Goal: Task Accomplishment & Management: Complete application form

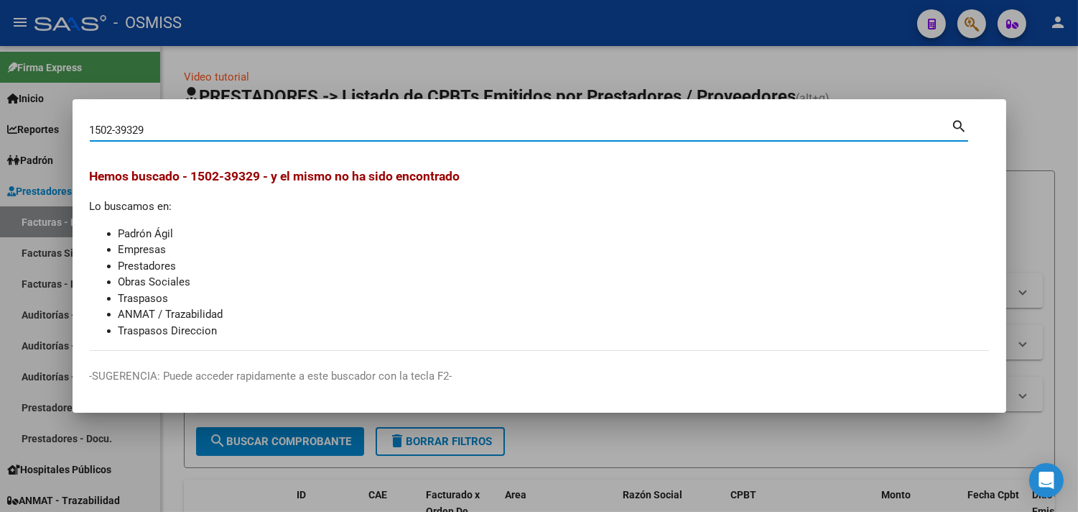
type input "1502-39329"
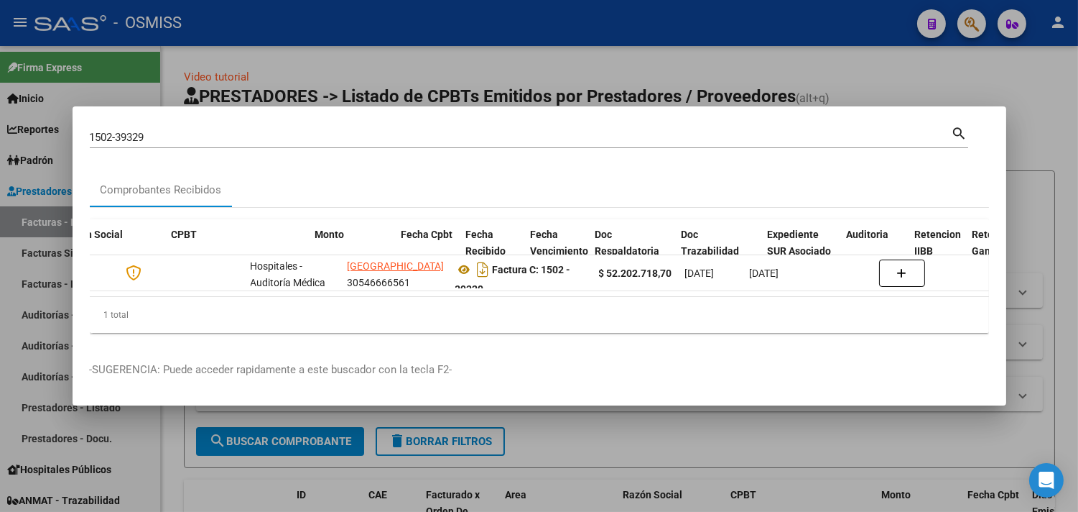
scroll to position [0, 541]
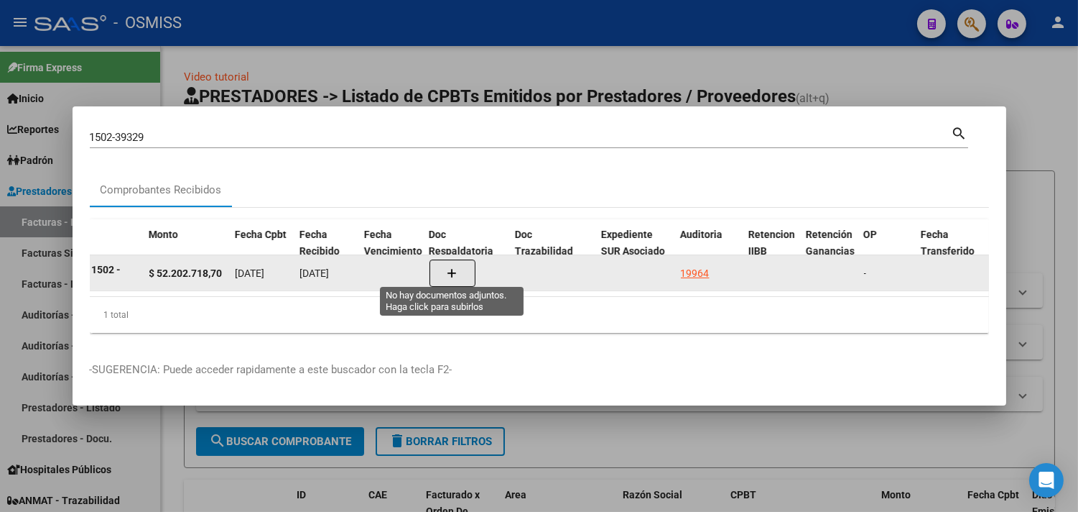
click at [461, 275] on button "button" at bounding box center [453, 272] width 46 height 27
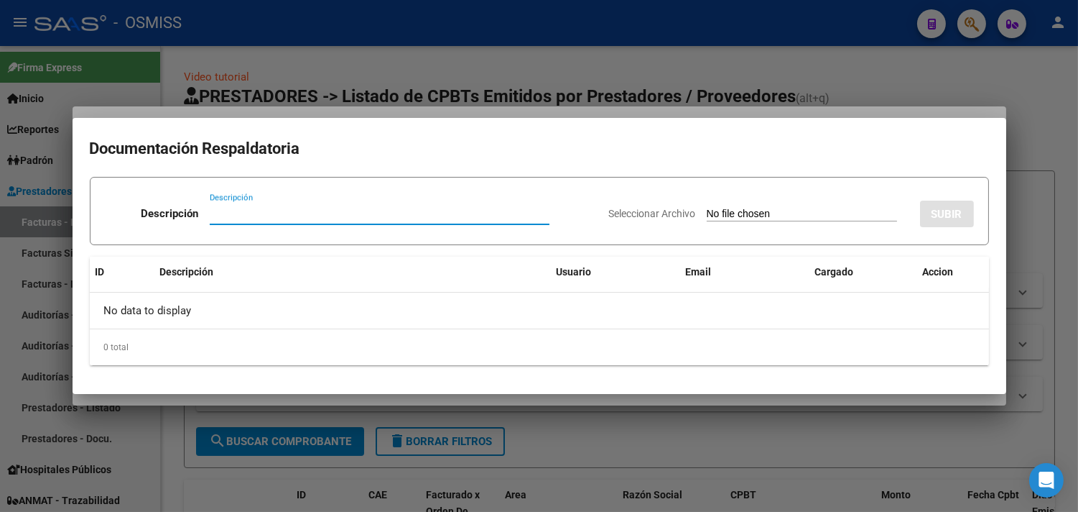
click at [276, 216] on input "Descripción" at bounding box center [380, 213] width 340 height 13
type input "D"
type input "HC COMPLETA"
click at [707, 214] on input "Seleccionar Archivo" at bounding box center [802, 215] width 190 height 14
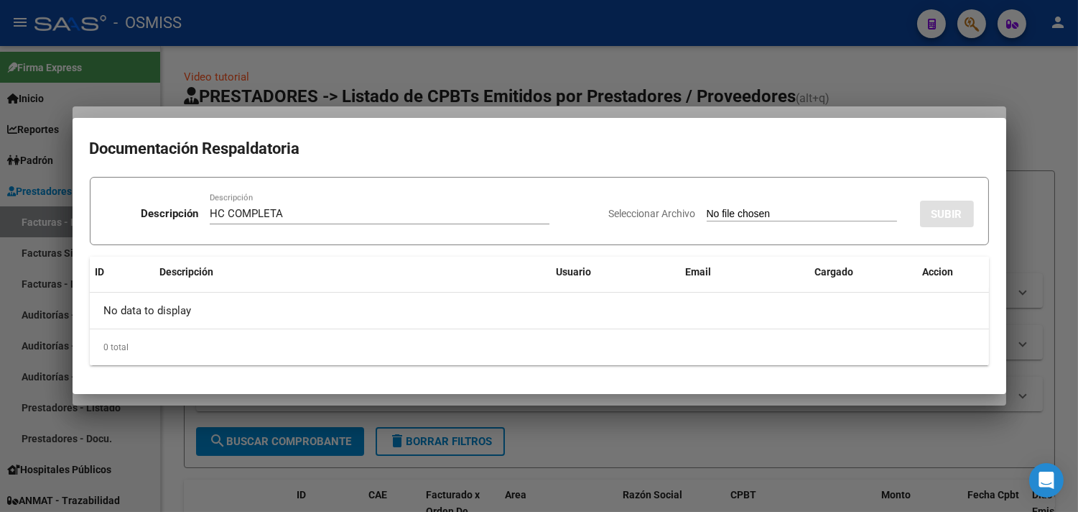
type input "C:\fakepath\maza 1.pdf"
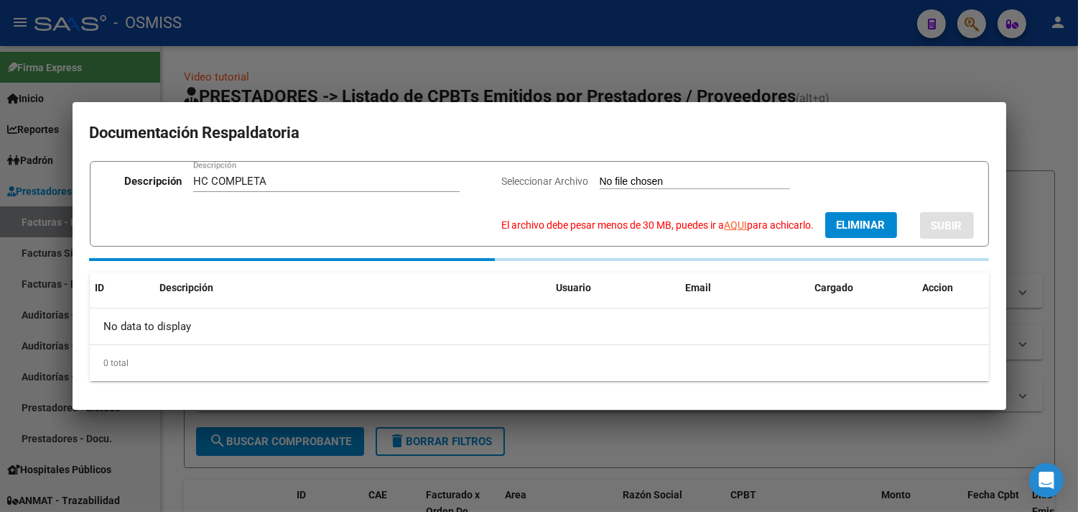
click at [728, 228] on link "AQUI" at bounding box center [736, 224] width 23 height 11
click at [866, 213] on button "Eliminar" at bounding box center [862, 225] width 72 height 26
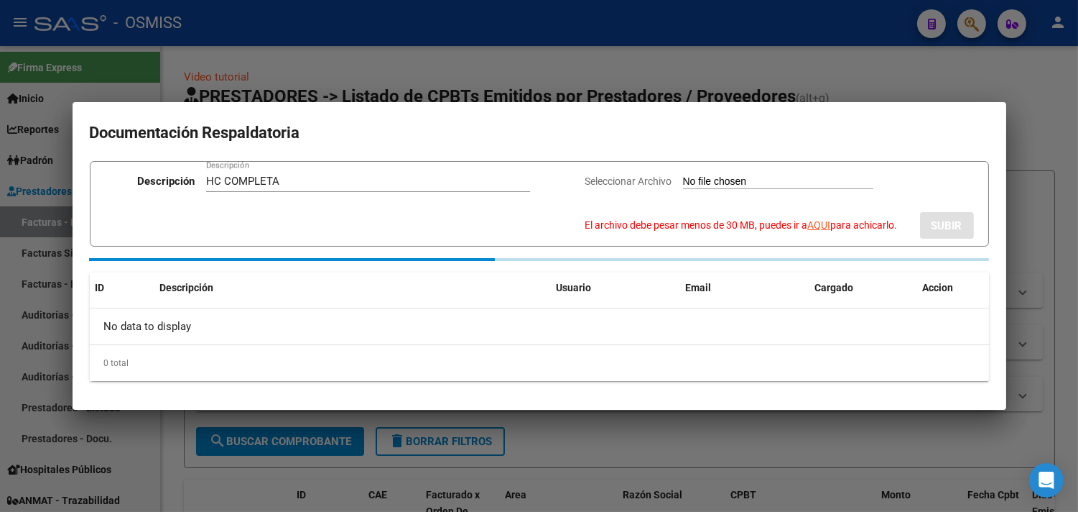
click at [818, 178] on input "Seleccionar Archivo El archivo debe pesar menos de 30 MB, puedes ir a AQUI para…" at bounding box center [778, 182] width 190 height 14
click at [724, 177] on input "Seleccionar Archivo El archivo debe pesar menos de 30 MB, puedes ir a AQUI para…" at bounding box center [778, 182] width 190 height 14
type input "C:\fakepath\maza 1_compressed.pdf"
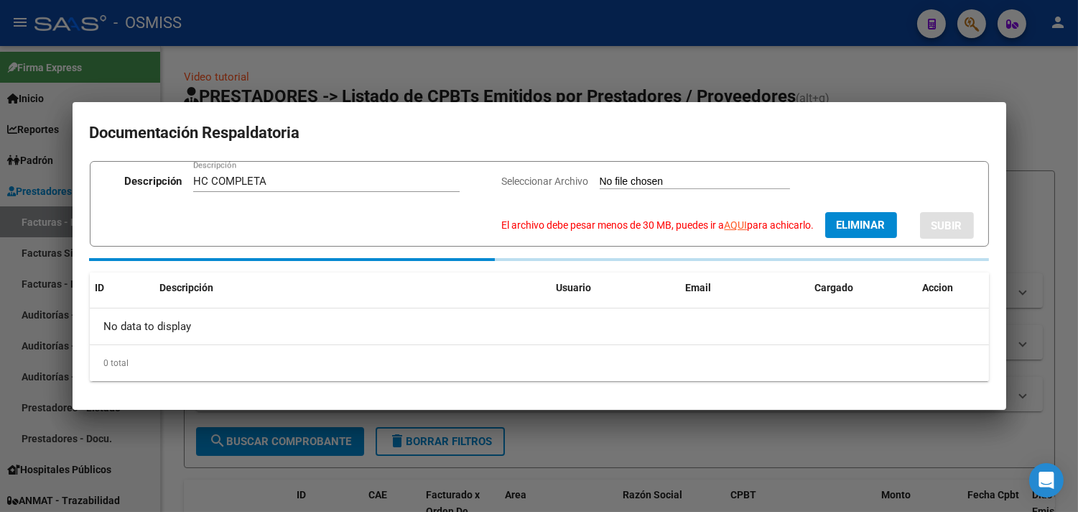
click at [874, 217] on button "Eliminar" at bounding box center [862, 225] width 72 height 26
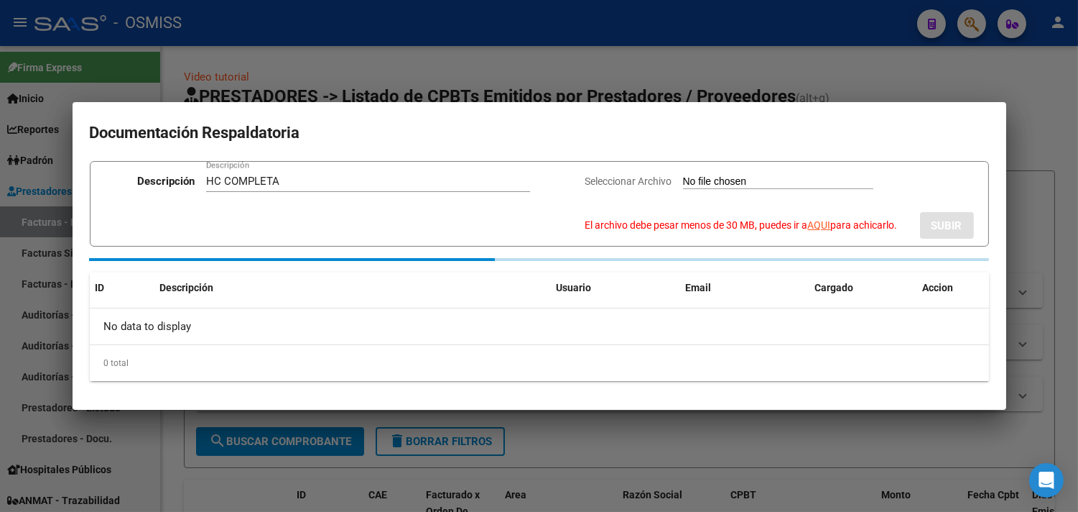
click at [1022, 93] on div at bounding box center [539, 256] width 1078 height 512
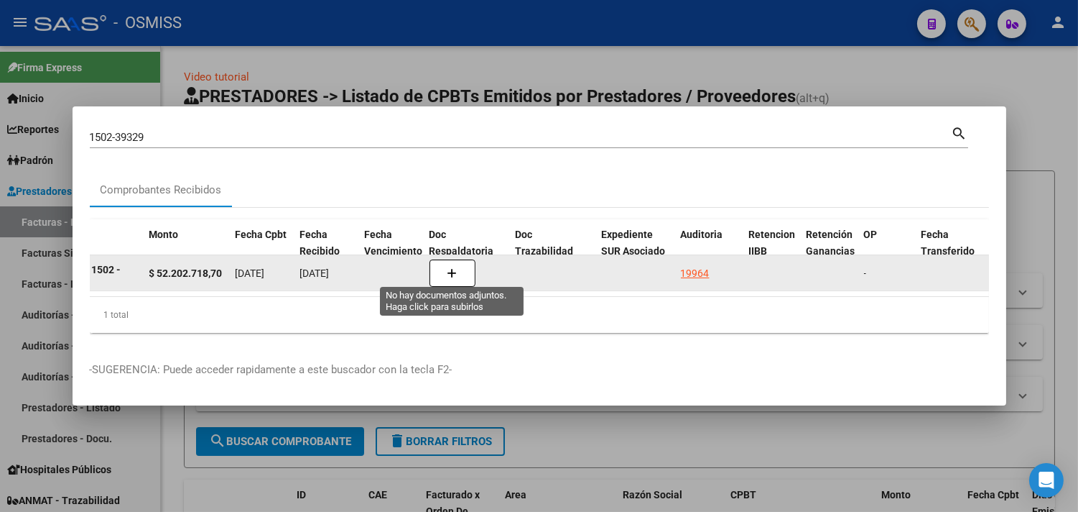
click at [456, 267] on span "button" at bounding box center [453, 273] width 10 height 13
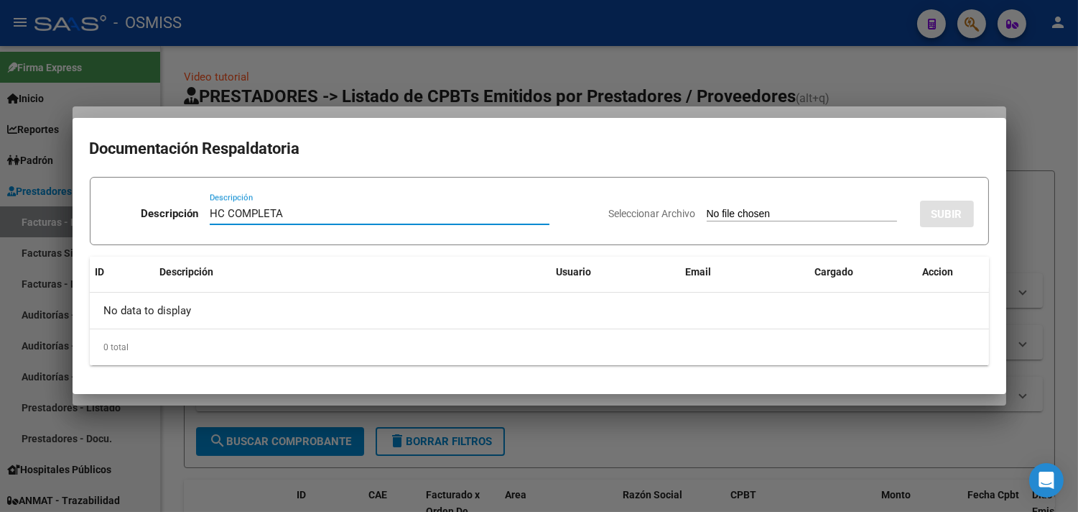
type input "HC COMPLETA"
click at [746, 211] on input "Seleccionar Archivo" at bounding box center [802, 215] width 190 height 14
type input "C:\fakepath\maza 3.pdf"
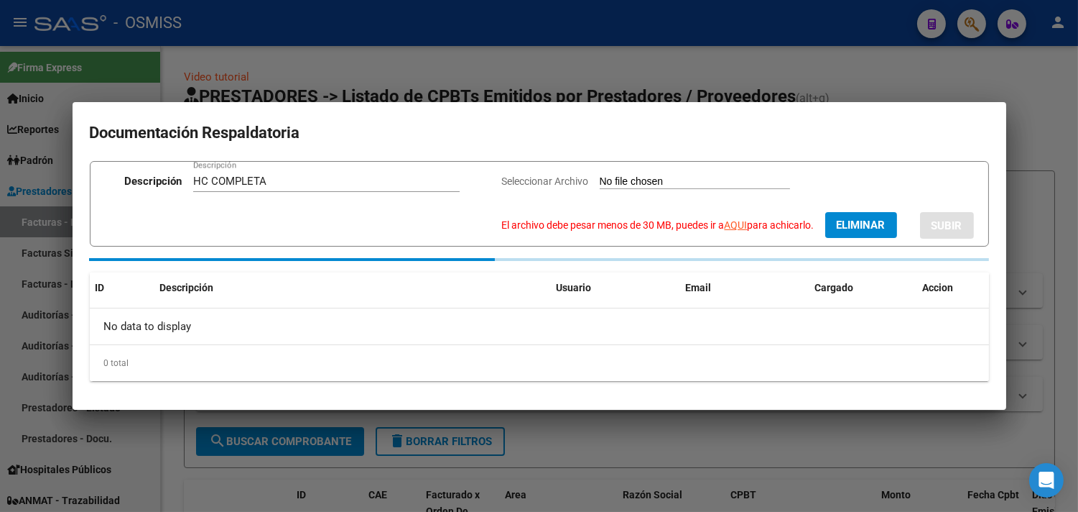
click at [730, 223] on link "AQUI" at bounding box center [736, 224] width 23 height 11
click at [872, 224] on span "Eliminar" at bounding box center [861, 224] width 49 height 13
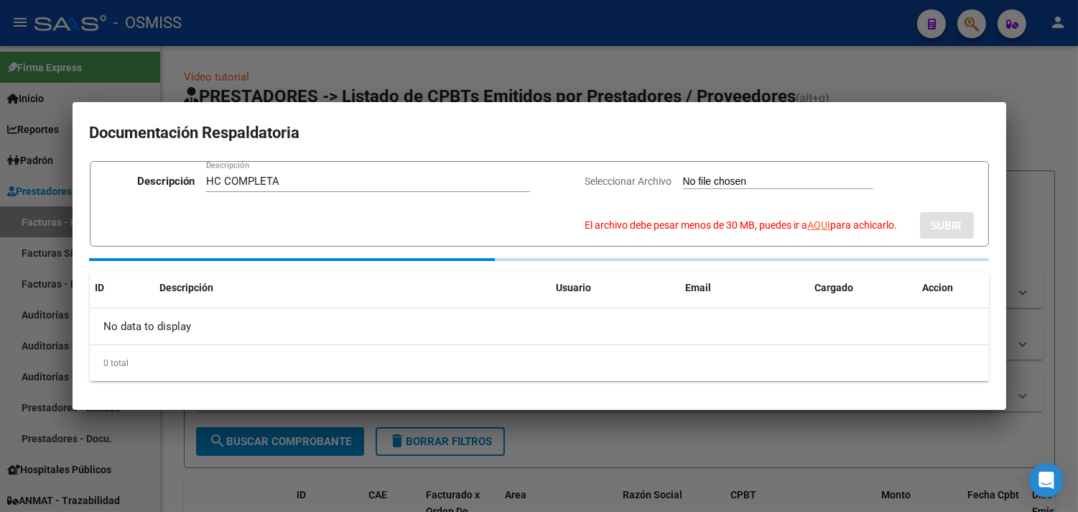
click at [770, 181] on input "Seleccionar Archivo El archivo debe pesar menos de 30 MB, puedes ir a AQUI para…" at bounding box center [778, 182] width 190 height 14
type input "C:\fakepath\maza 3_compressed.pdf"
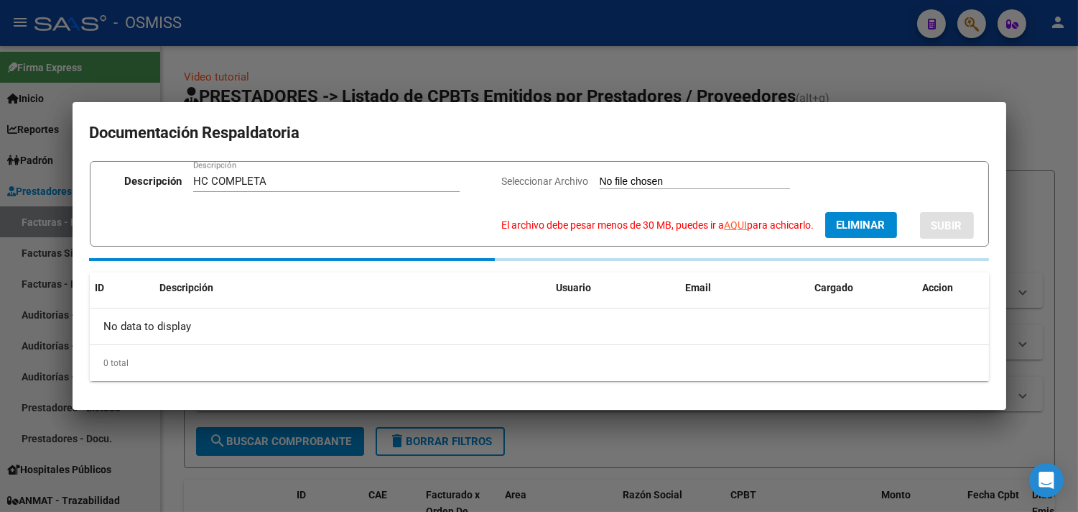
click at [869, 224] on span "Eliminar" at bounding box center [861, 224] width 49 height 13
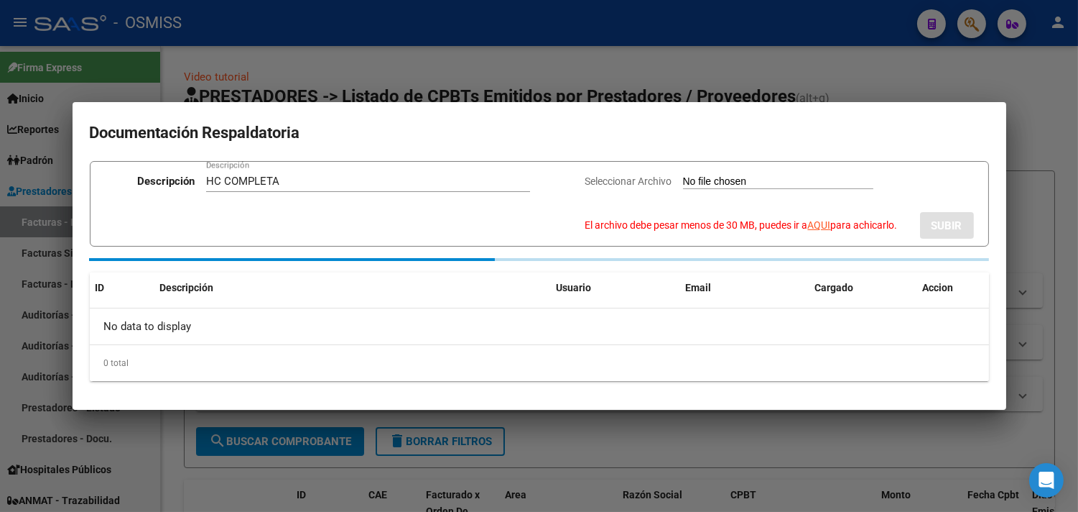
click at [777, 183] on input "Seleccionar Archivo El archivo debe pesar menos de 30 MB, puedes ir a AQUI para…" at bounding box center [778, 182] width 190 height 14
type input "C:\fakepath\maza 1_compressed 1 parte.pdf"
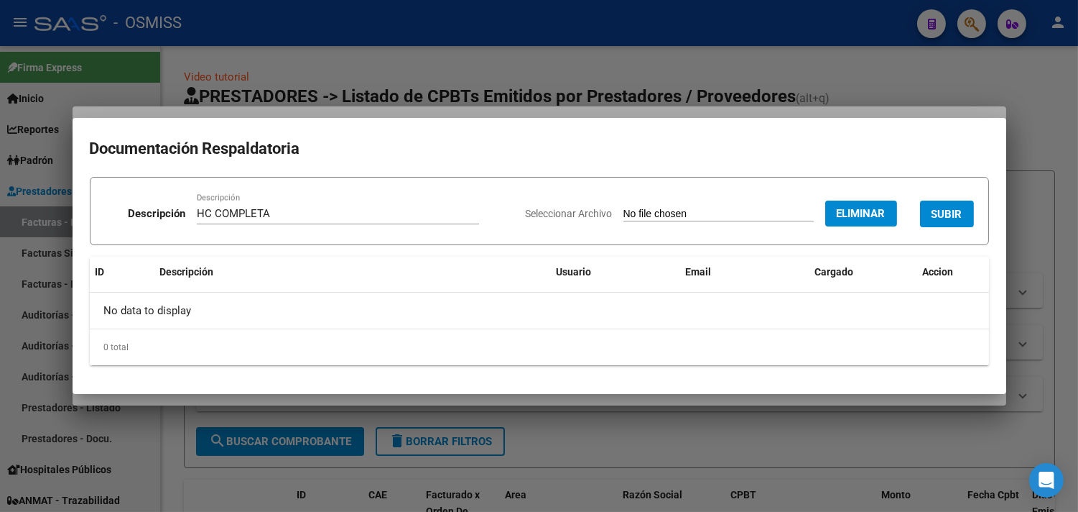
click at [954, 208] on span "SUBIR" at bounding box center [947, 214] width 31 height 13
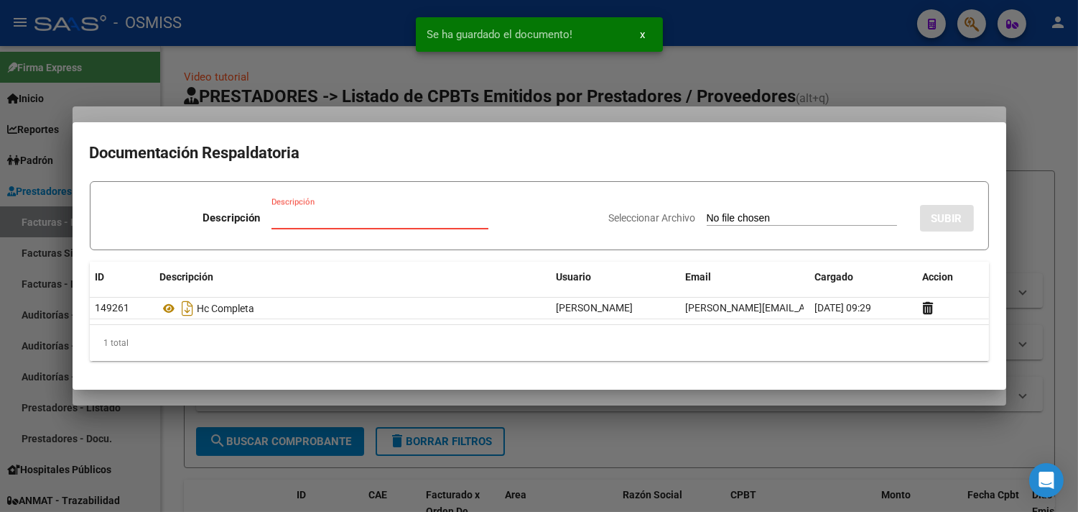
click at [369, 223] on input "Descripción" at bounding box center [380, 217] width 217 height 13
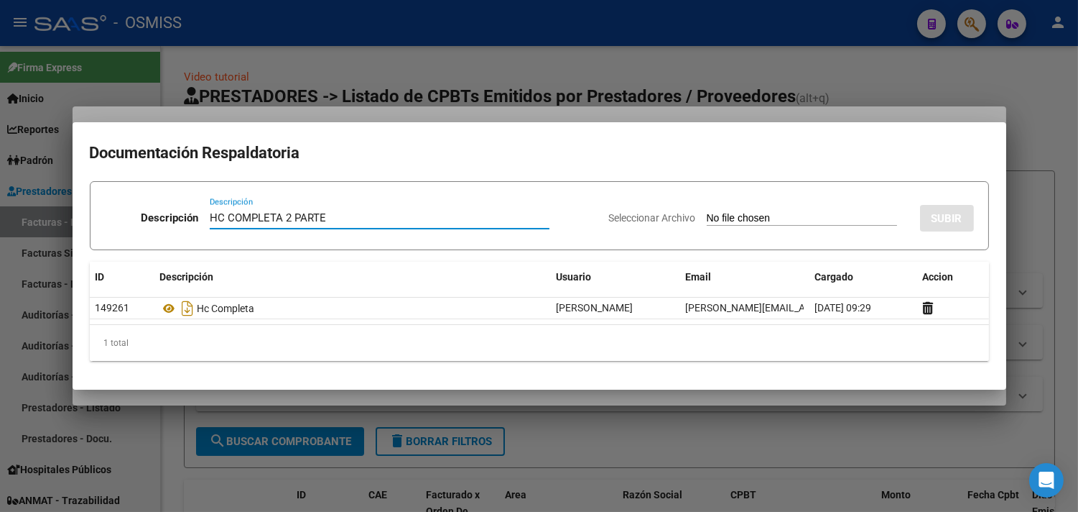
type input "HC COMPLETA 2 PARTE"
click at [724, 216] on input "Seleccionar Archivo" at bounding box center [802, 219] width 190 height 14
type input "C:\fakepath\maza 1_compressed 2 parte.pdf"
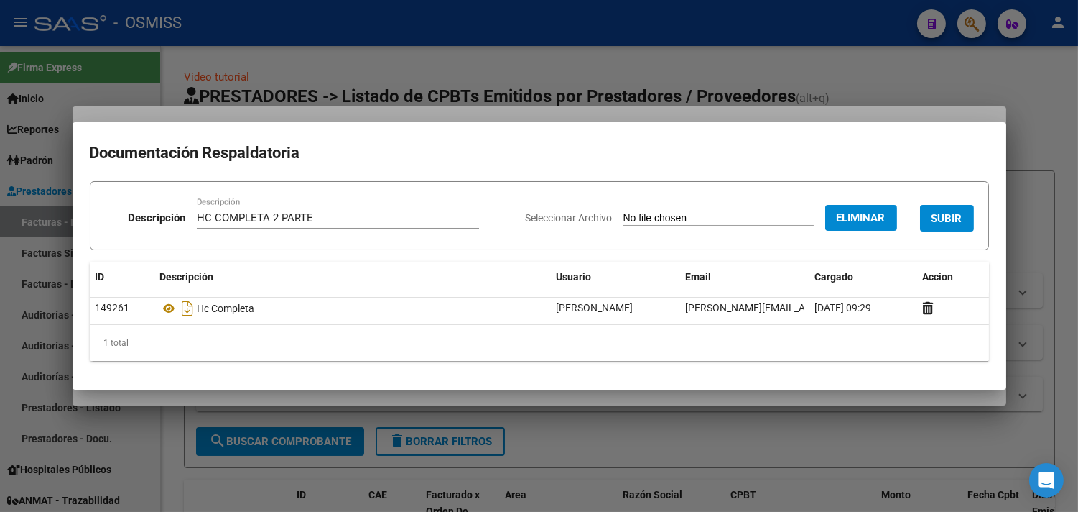
click at [945, 216] on span "SUBIR" at bounding box center [947, 218] width 31 height 13
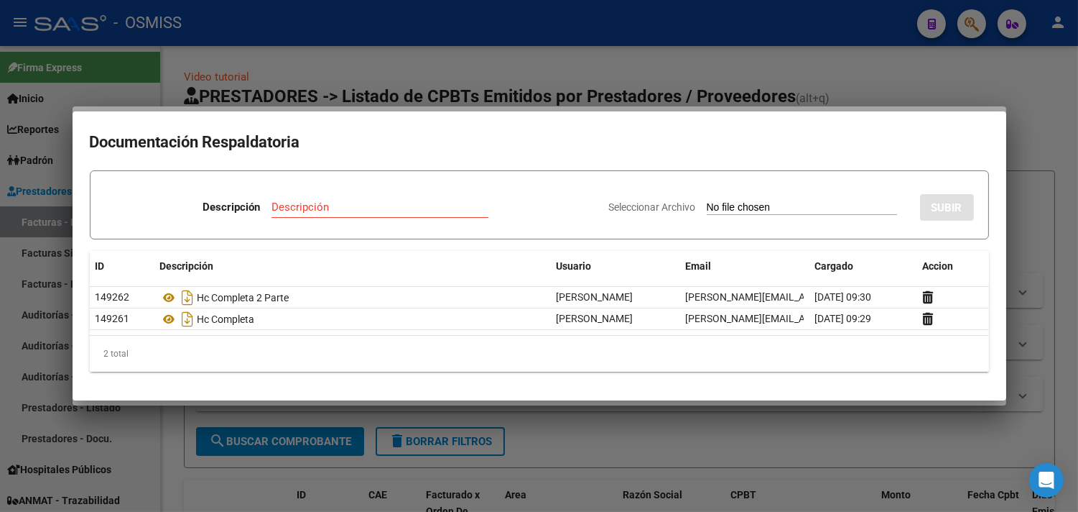
click at [383, 208] on input "Descripción" at bounding box center [380, 206] width 217 height 13
click at [223, 210] on input "HC 3 parte" at bounding box center [380, 206] width 340 height 13
type input "HC COMPLETA 3 parte"
click at [707, 207] on input "Seleccionar Archivo" at bounding box center [802, 208] width 190 height 14
type input "C:\fakepath\maza 3_compressed 1 parte.pdf"
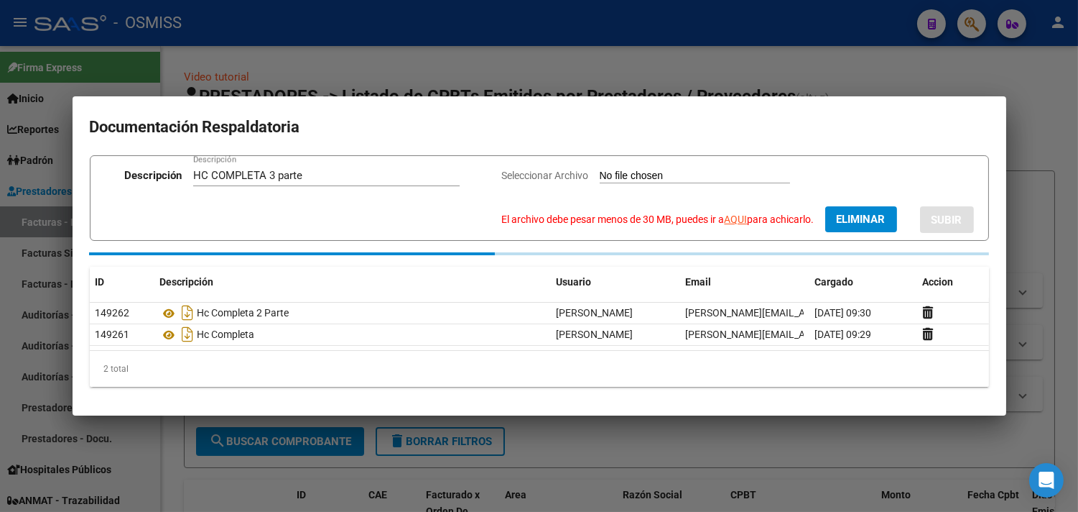
click at [859, 226] on button "Eliminar" at bounding box center [862, 219] width 72 height 26
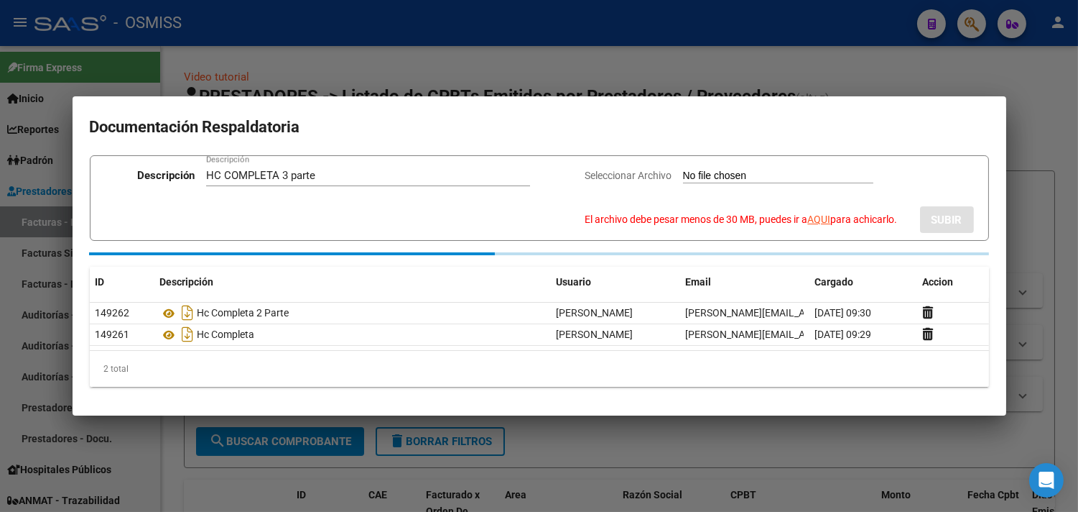
click at [728, 173] on input "Seleccionar Archivo El archivo debe pesar menos de 30 MB, puedes ir a AQUI para…" at bounding box center [778, 177] width 190 height 14
type input "C:\fakepath\maza 3_compressed2 parte.pdf"
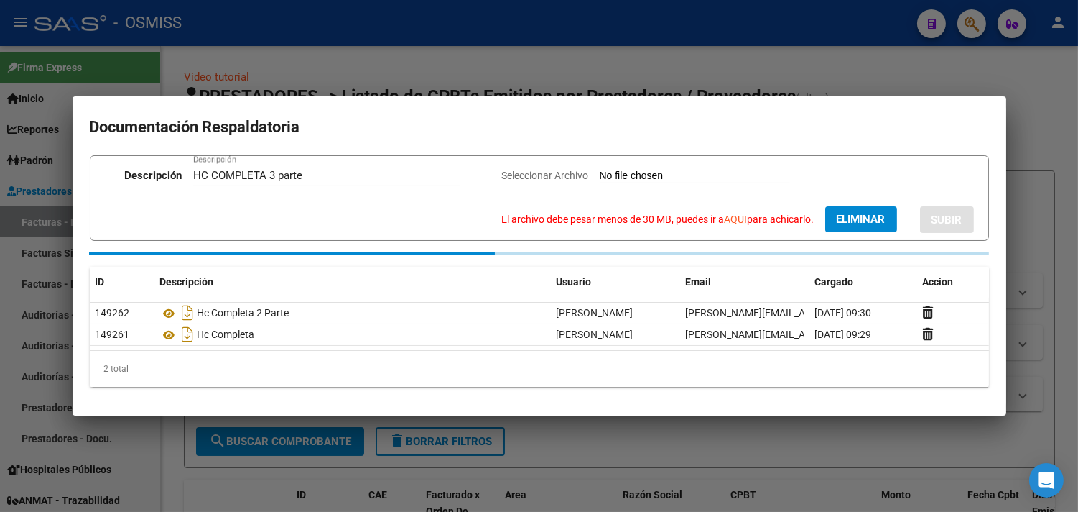
click at [853, 220] on span "Eliminar" at bounding box center [861, 219] width 49 height 13
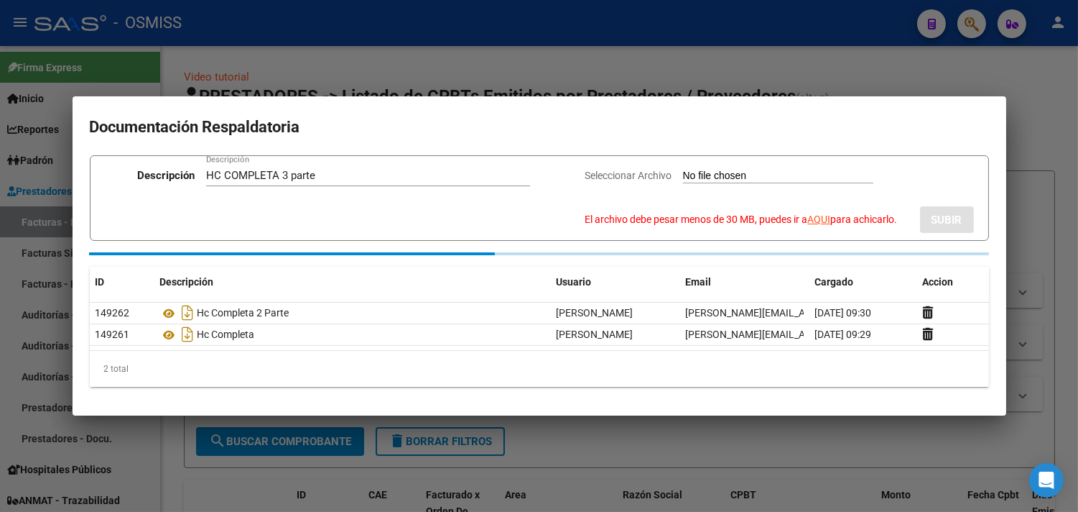
click at [792, 172] on input "Seleccionar Archivo El archivo debe pesar menos de 30 MB, puedes ir a AQUI para…" at bounding box center [778, 177] width 190 height 14
type input "C:\fakepath\maza 3_compressed 1 parte.pdf"
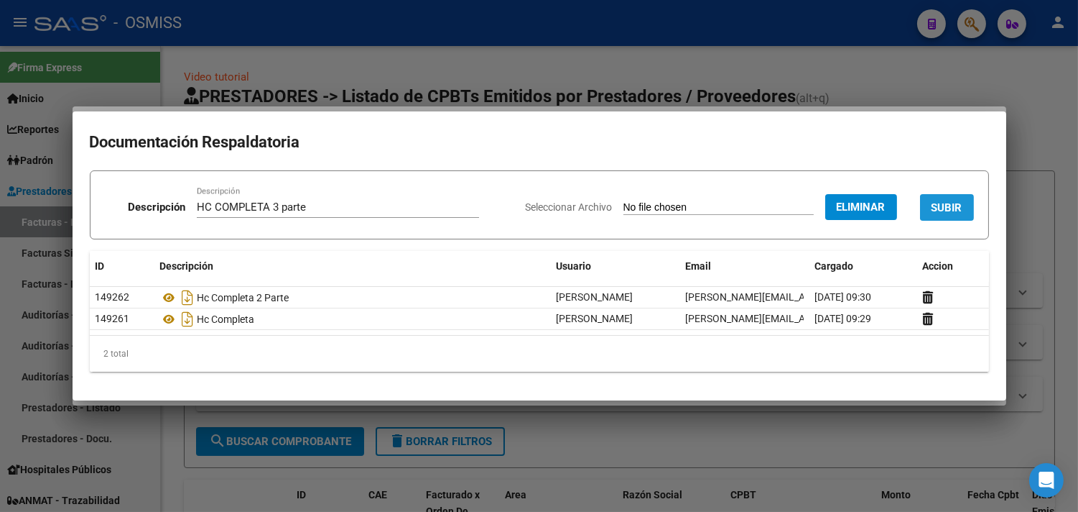
click at [940, 204] on span "SUBIR" at bounding box center [947, 207] width 31 height 13
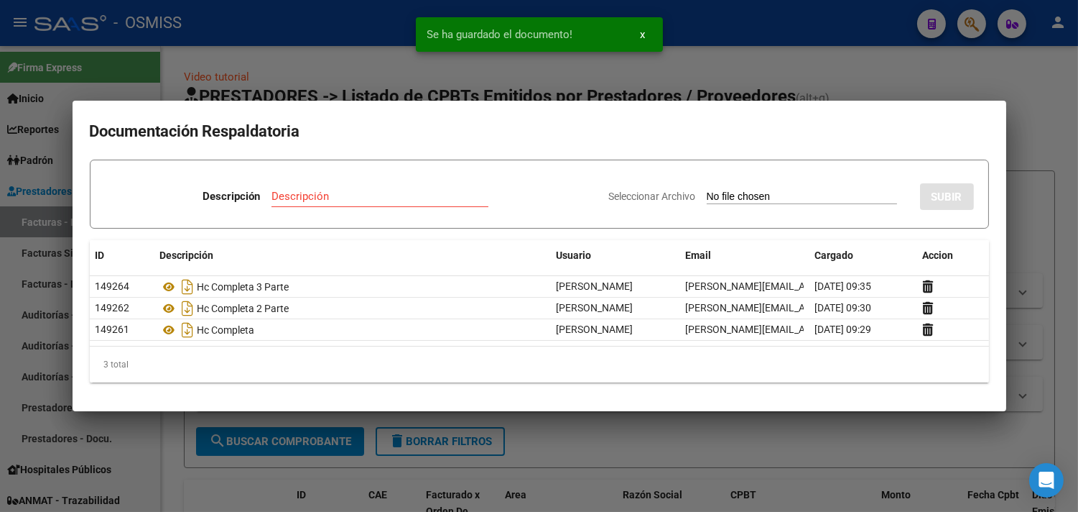
click at [386, 192] on input "Descripción" at bounding box center [380, 196] width 217 height 13
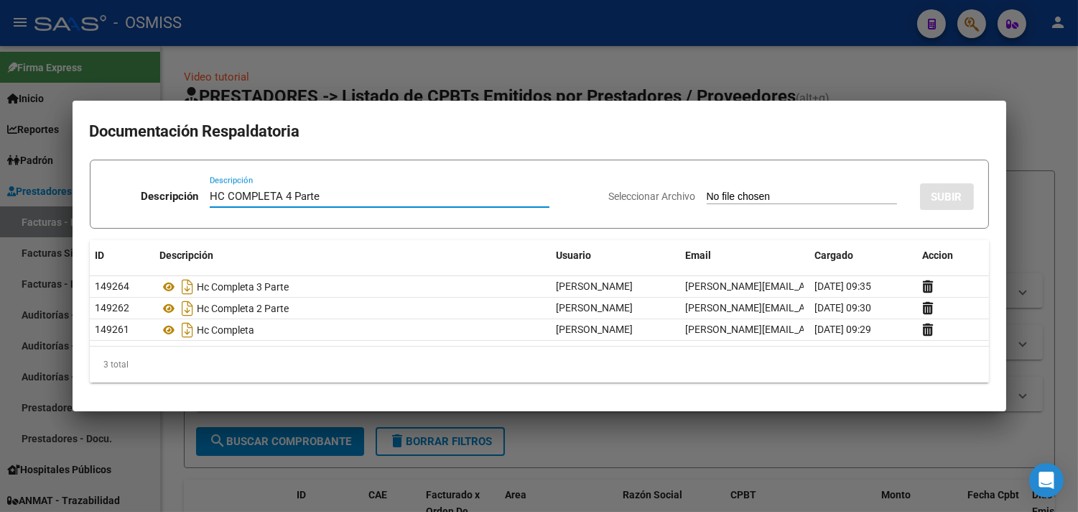
type input "HC COMPLETA 4 Parte"
click at [715, 194] on input "Seleccionar Archivo" at bounding box center [802, 197] width 190 height 14
type input "C:\fakepath\maza 3_compressed 2 parte.pdf"
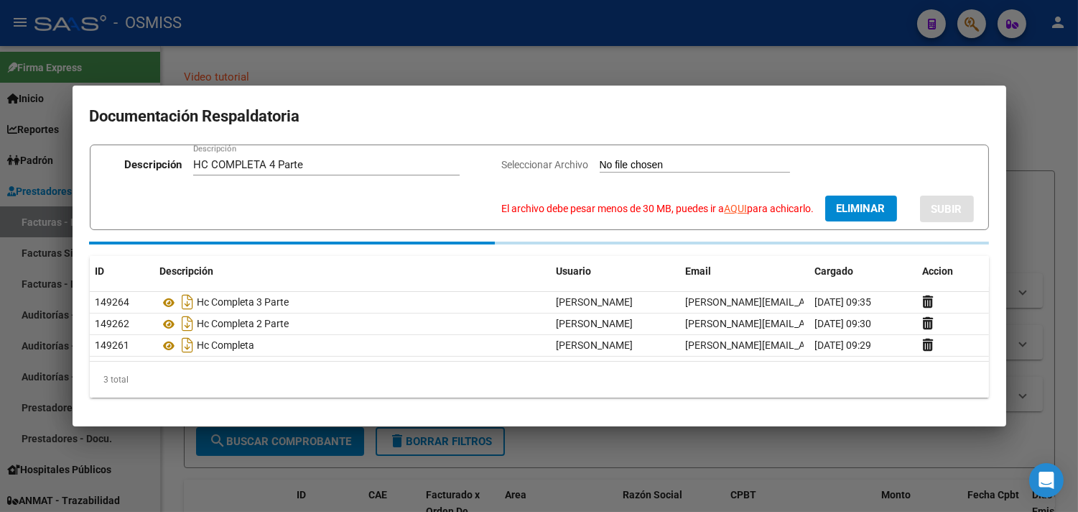
click at [729, 207] on link "AQUI" at bounding box center [736, 208] width 23 height 11
click at [846, 211] on span "Eliminar" at bounding box center [861, 208] width 49 height 13
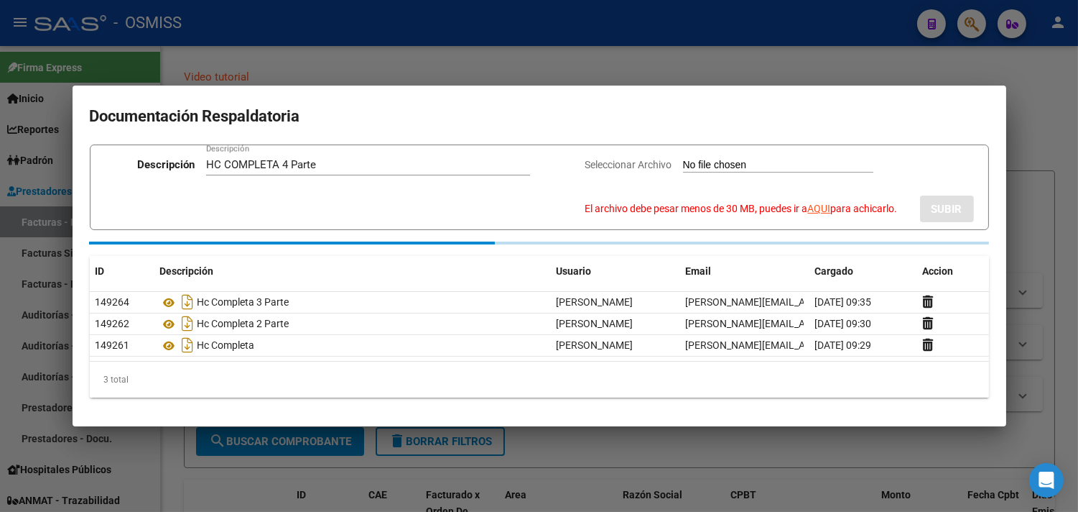
click at [741, 158] on app-file-uploader "Seleccionar Archivo El archivo debe pesar menos de 30 MB, puedes ir a AQUI para…" at bounding box center [747, 186] width 323 height 57
click at [724, 159] on input "Seleccionar Archivo El archivo debe pesar menos de 30 MB, puedes ir a AQUI para…" at bounding box center [778, 166] width 190 height 14
type input "C:\fakepath\maza 3_compressed 2 parte_compressed.pdf"
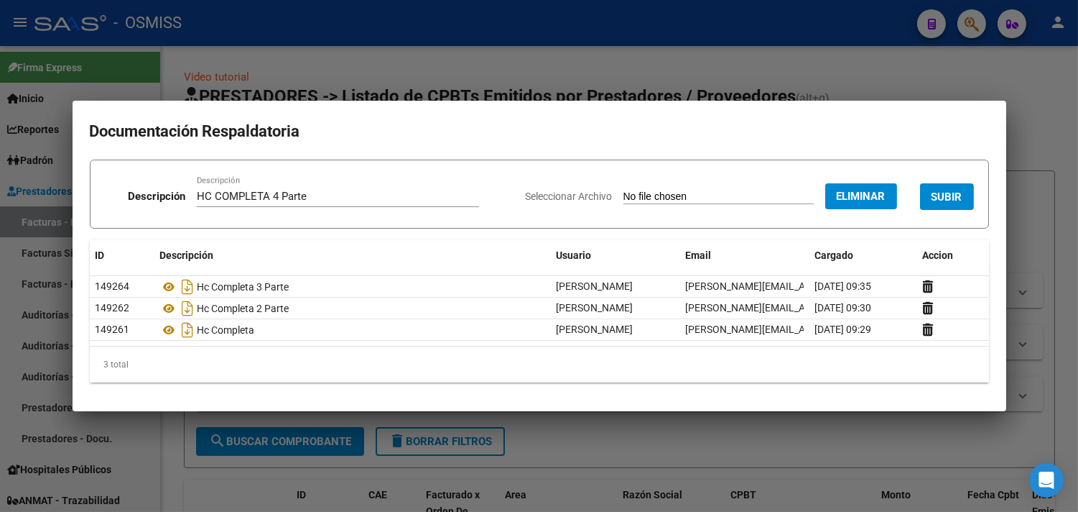
click at [935, 189] on button "SUBIR" at bounding box center [947, 196] width 54 height 27
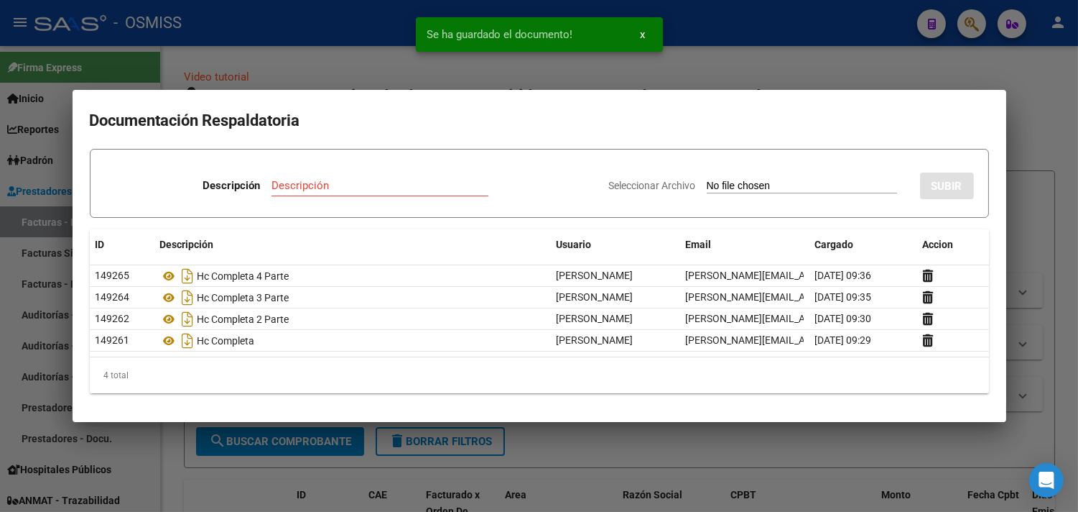
click at [310, 187] on input "Descripción" at bounding box center [380, 185] width 217 height 13
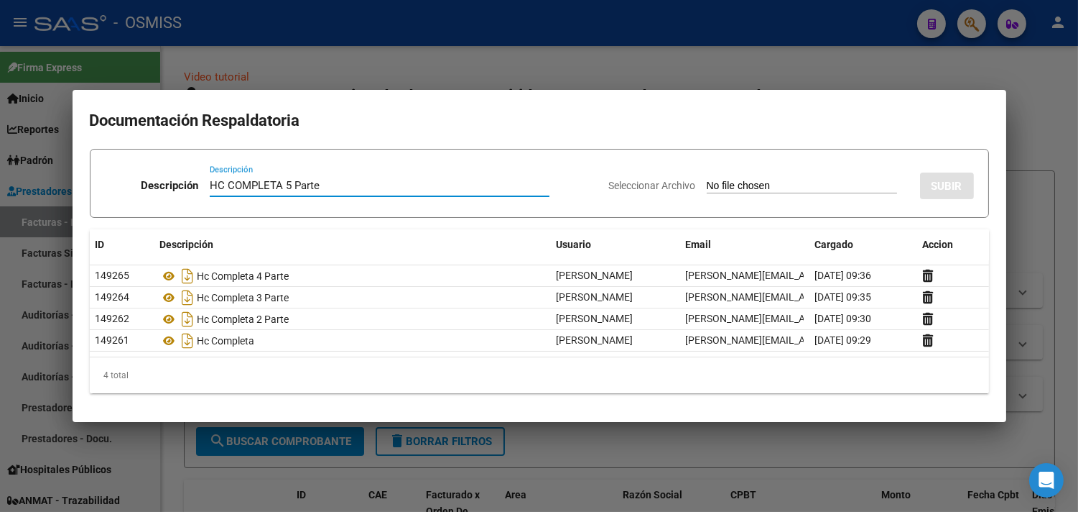
type input "HC COMPLETA 5 Parte"
click at [707, 182] on input "Seleccionar Archivo" at bounding box center [802, 187] width 190 height 14
type input "C:\fakepath\maza 3_compressed 3 parte.pdf"
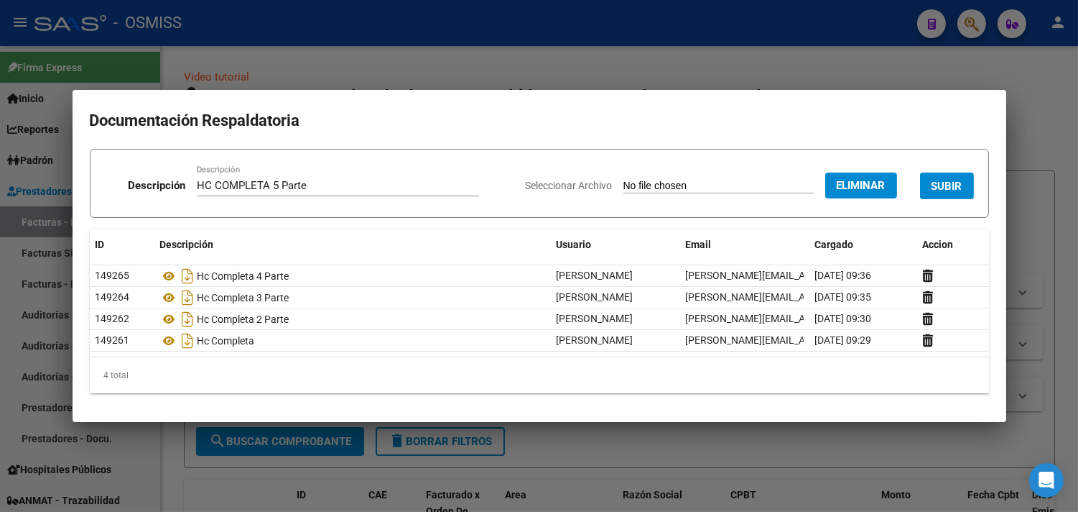
click at [941, 177] on button "SUBIR" at bounding box center [947, 185] width 54 height 27
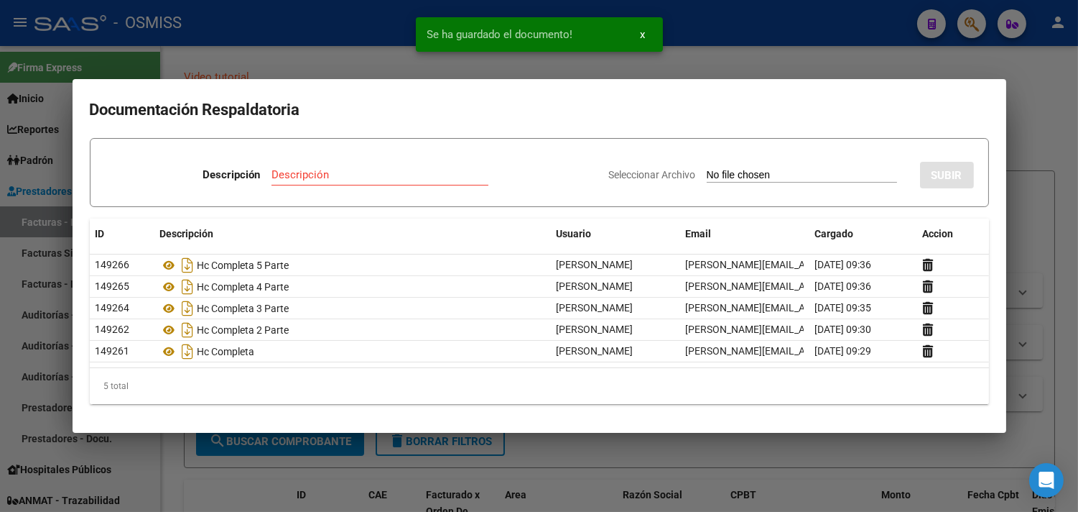
click at [1030, 98] on div at bounding box center [539, 256] width 1078 height 512
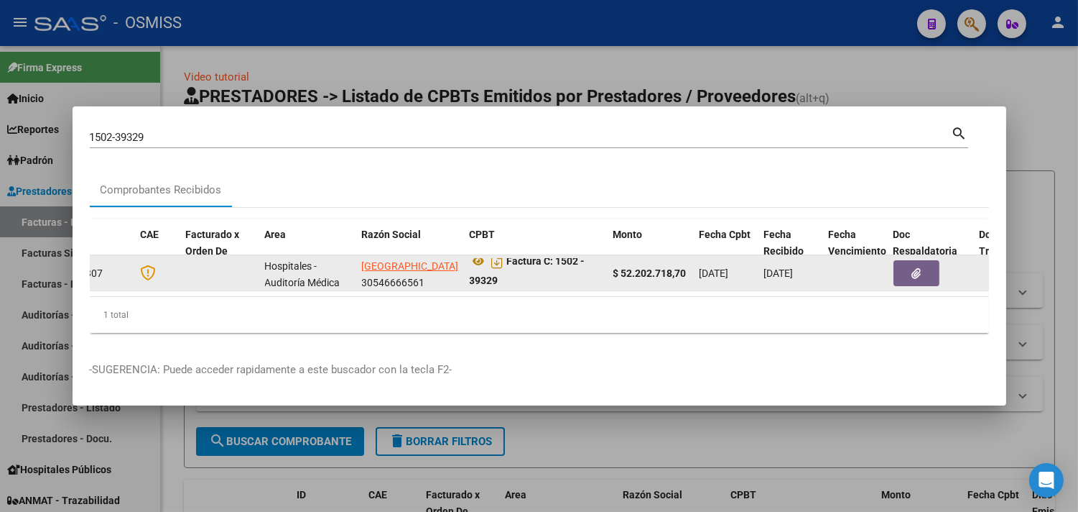
scroll to position [1, 0]
drag, startPoint x: 558, startPoint y: 264, endPoint x: 566, endPoint y: 270, distance: 10.4
click at [566, 270] on div "Factura C: 1502 - 39329" at bounding box center [536, 272] width 132 height 30
copy strong "1502 - 39329"
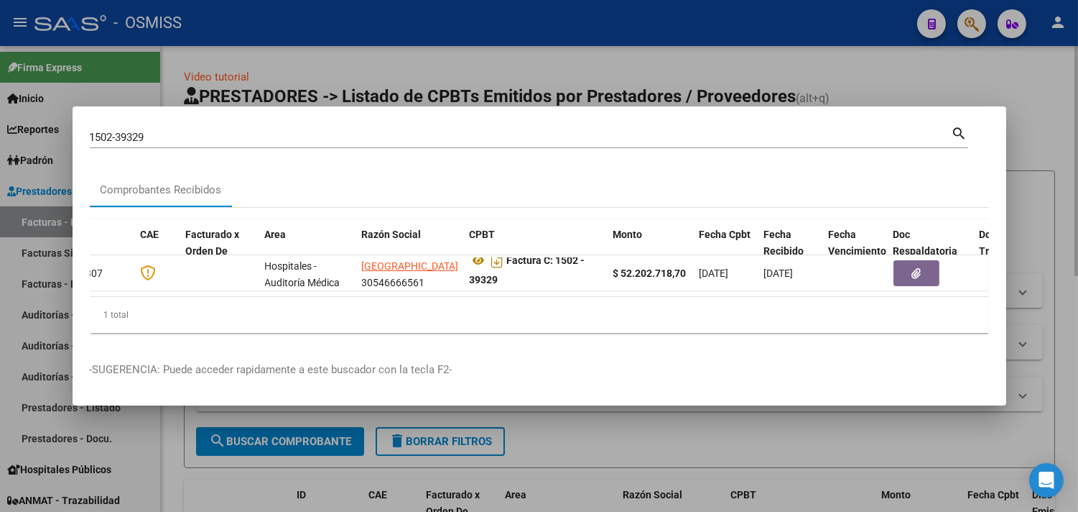
click at [399, 66] on div at bounding box center [539, 256] width 1078 height 512
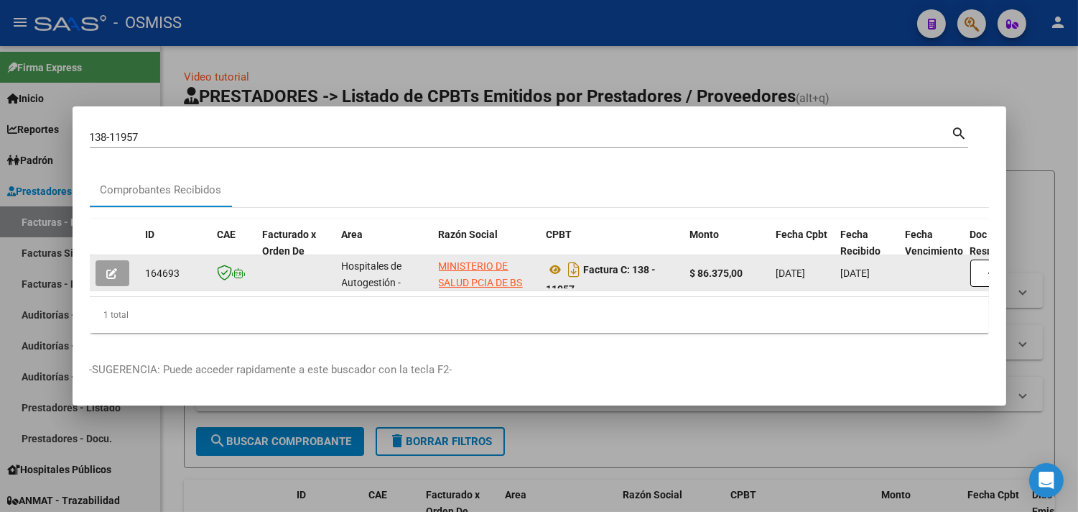
drag, startPoint x: 845, startPoint y: 267, endPoint x: 898, endPoint y: 269, distance: 53.2
click at [898, 269] on datatable-body-cell "[DATE]" at bounding box center [868, 272] width 65 height 35
copy span "[DATE]"
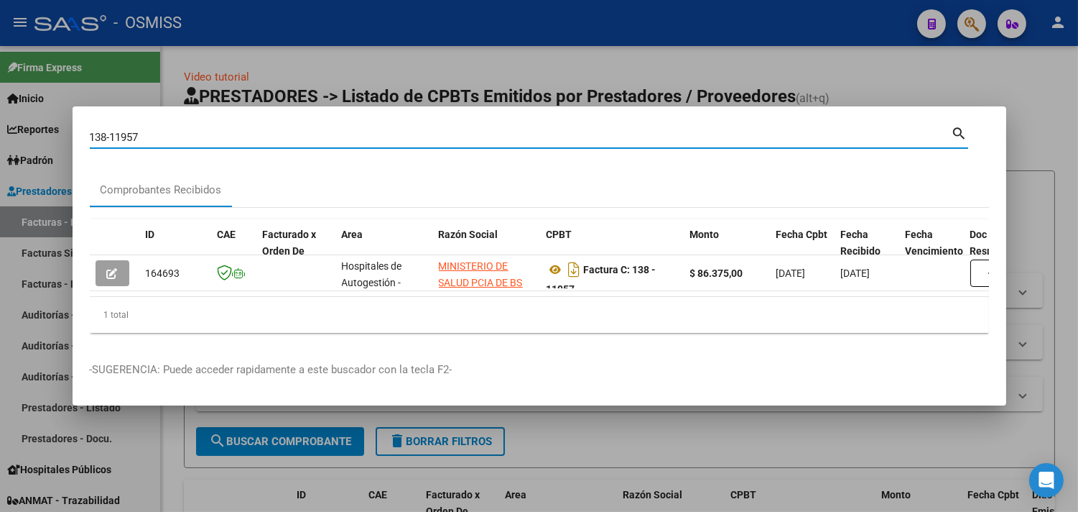
drag, startPoint x: 155, startPoint y: 131, endPoint x: 96, endPoint y: 132, distance: 58.9
click at [96, 132] on input "138-11957" at bounding box center [521, 137] width 862 height 13
paste input "084629"
type input "1-084629"
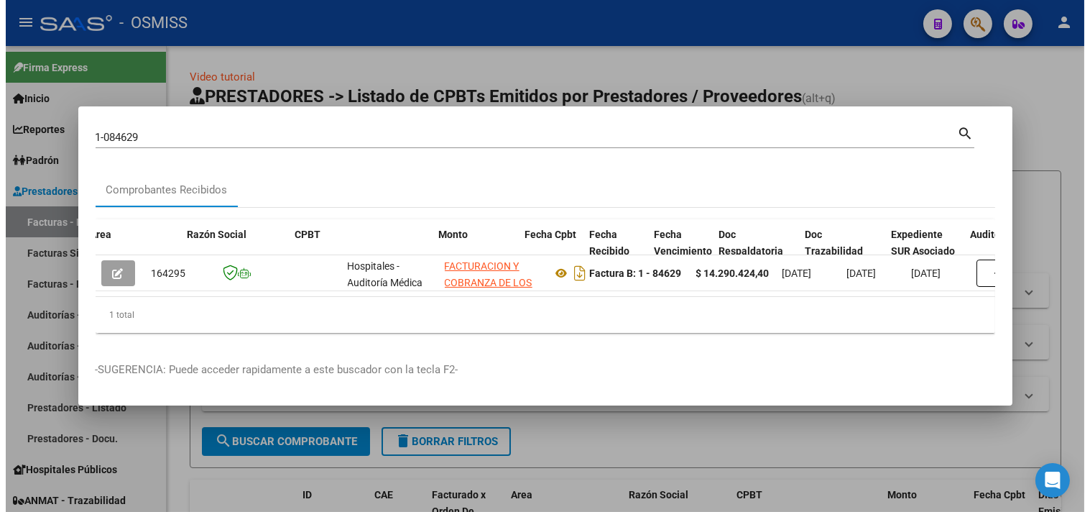
scroll to position [0, 348]
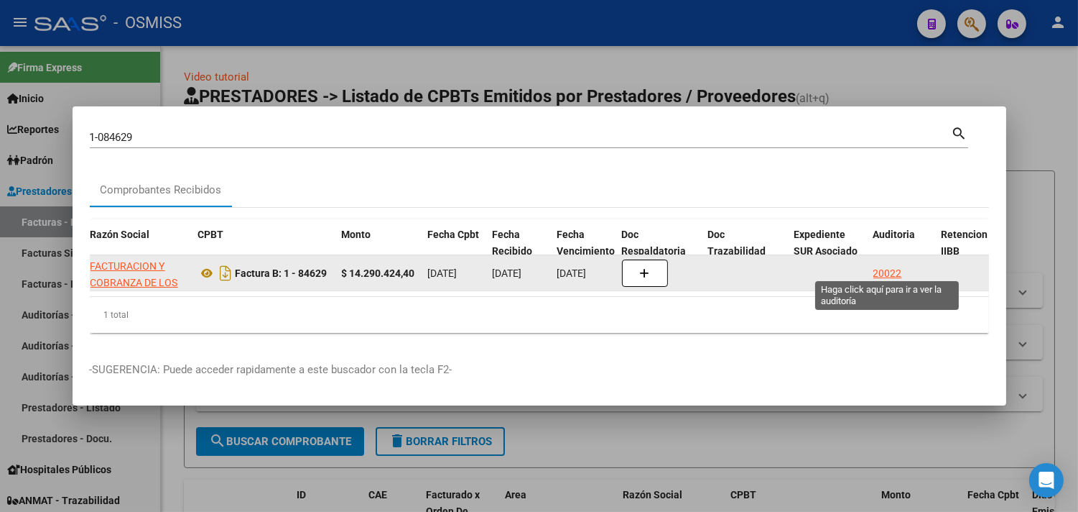
click at [872, 262] on datatable-body-cell "20022" at bounding box center [902, 272] width 68 height 35
click at [874, 265] on div "20022" at bounding box center [888, 273] width 29 height 17
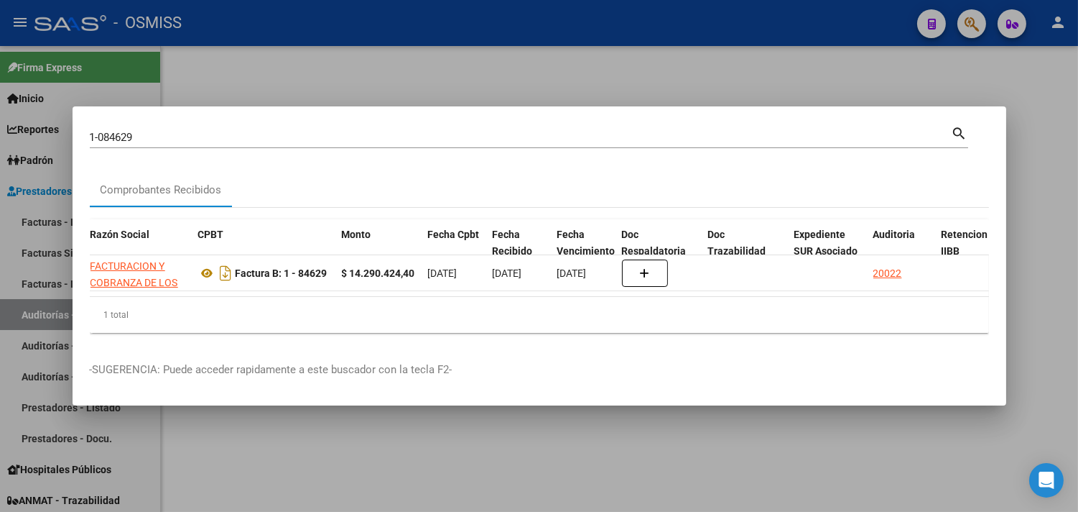
click at [1040, 120] on div at bounding box center [539, 256] width 1078 height 512
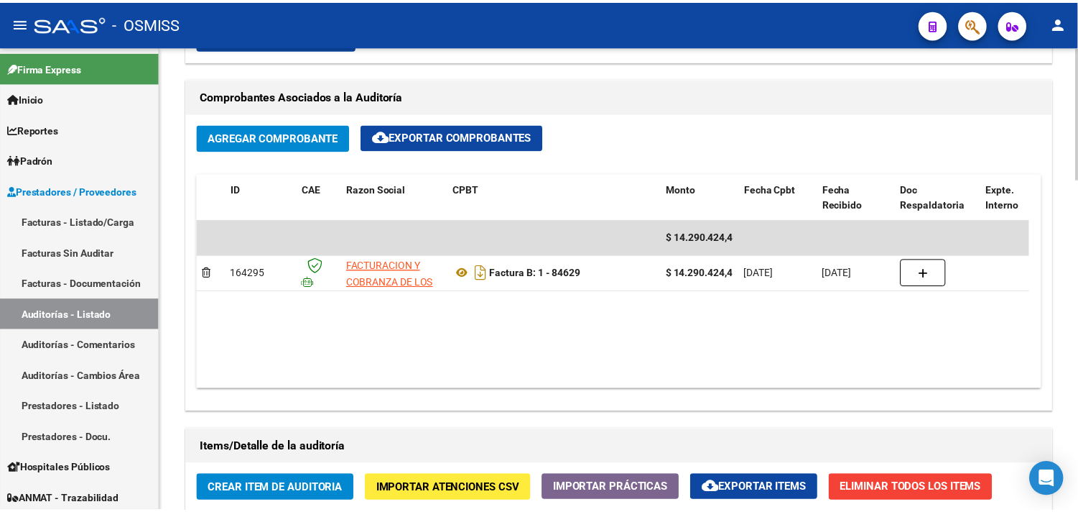
scroll to position [798, 0]
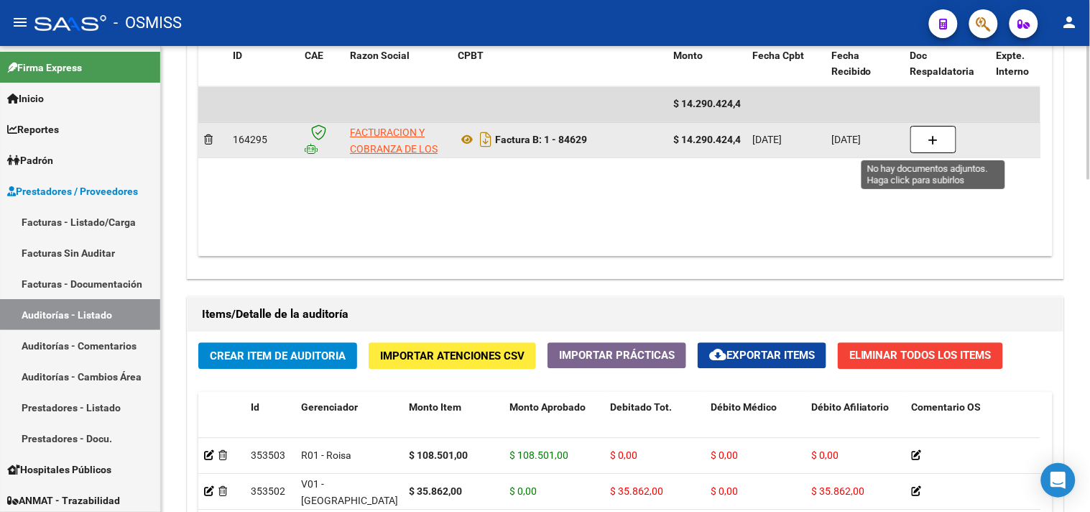
click at [938, 142] on icon "button" at bounding box center [933, 140] width 10 height 11
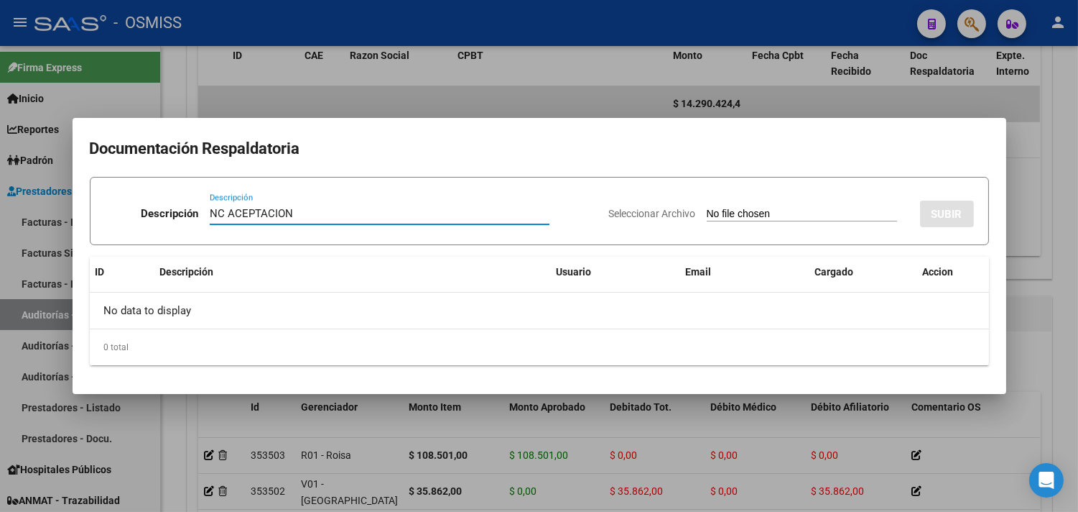
type input "NC ACEPTACION"
click at [762, 213] on input "Seleccionar Archivo" at bounding box center [802, 215] width 190 height 14
type input "C:\fakepath\NCB 0001-00044884 - fc 84629.pdf"
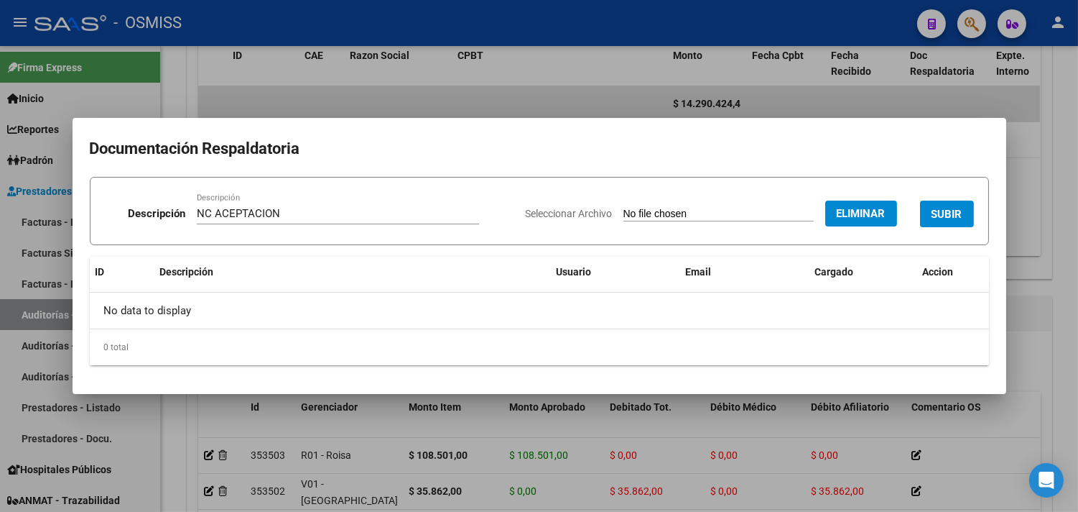
click at [940, 209] on span "SUBIR" at bounding box center [947, 214] width 31 height 13
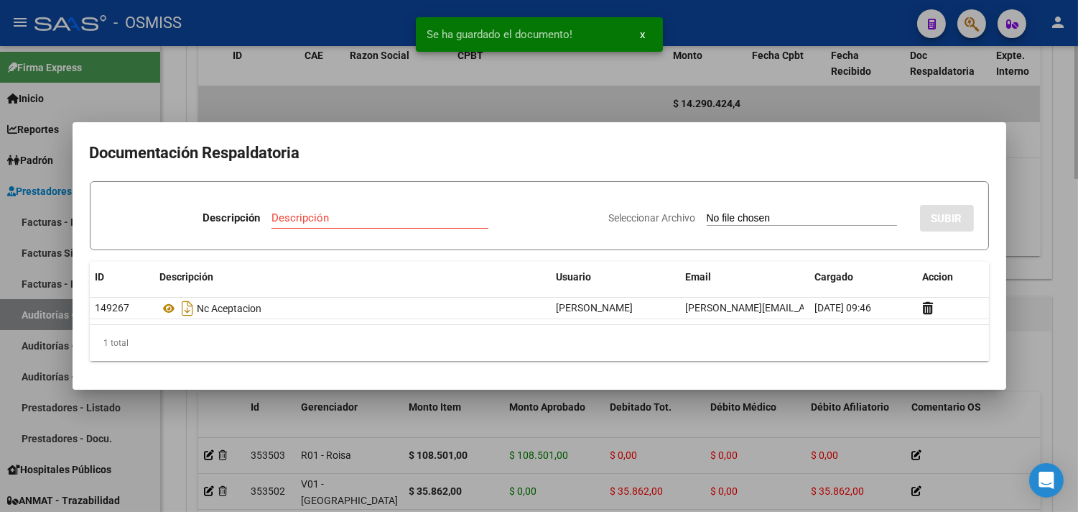
click at [1067, 149] on div at bounding box center [539, 256] width 1078 height 512
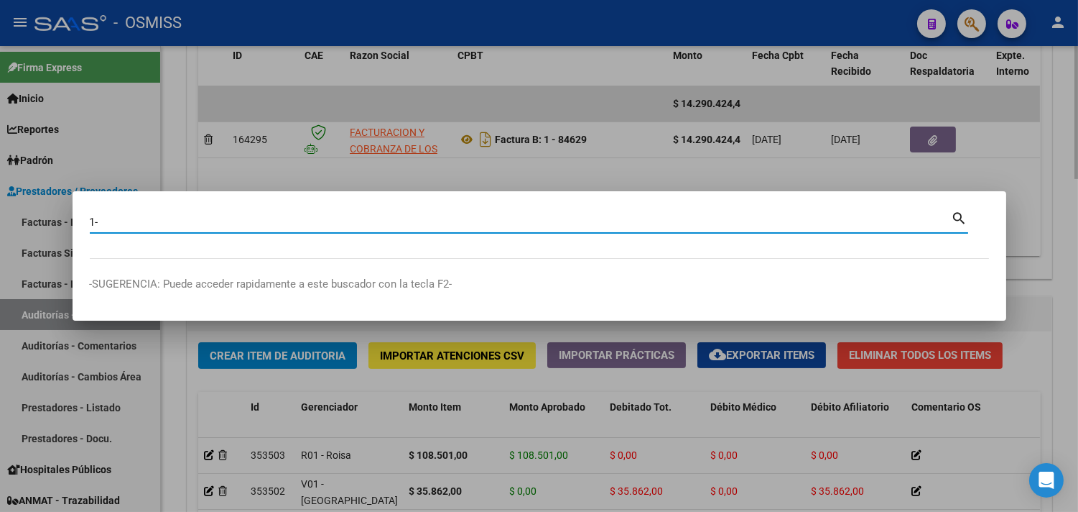
paste input "161517"
type input "1-161517"
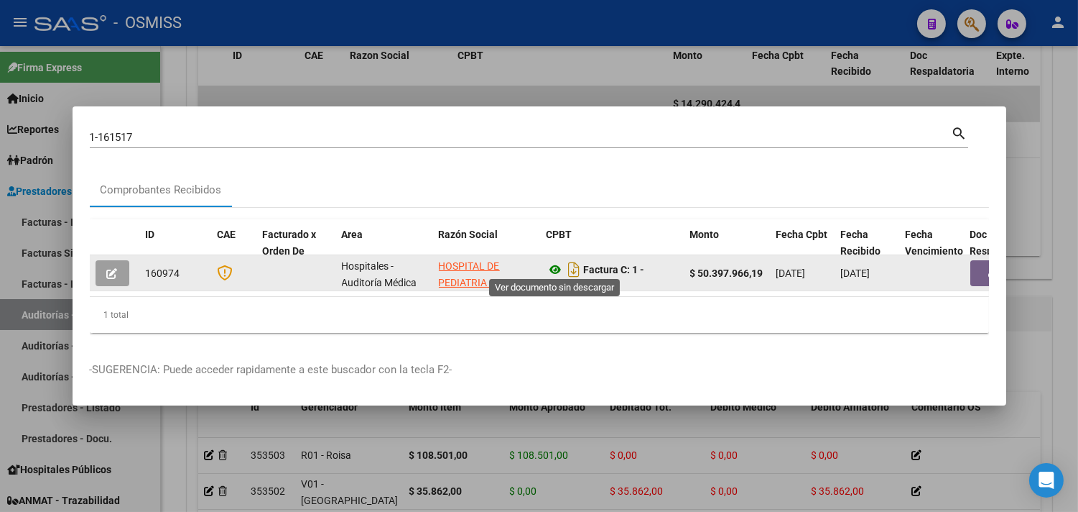
click at [559, 261] on icon at bounding box center [556, 269] width 19 height 17
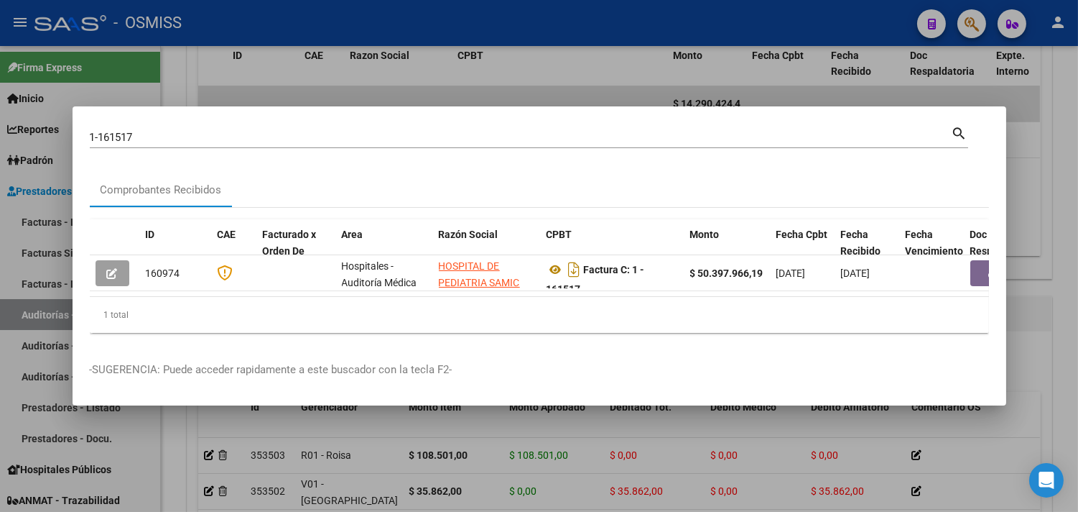
click at [1058, 163] on div at bounding box center [539, 256] width 1078 height 512
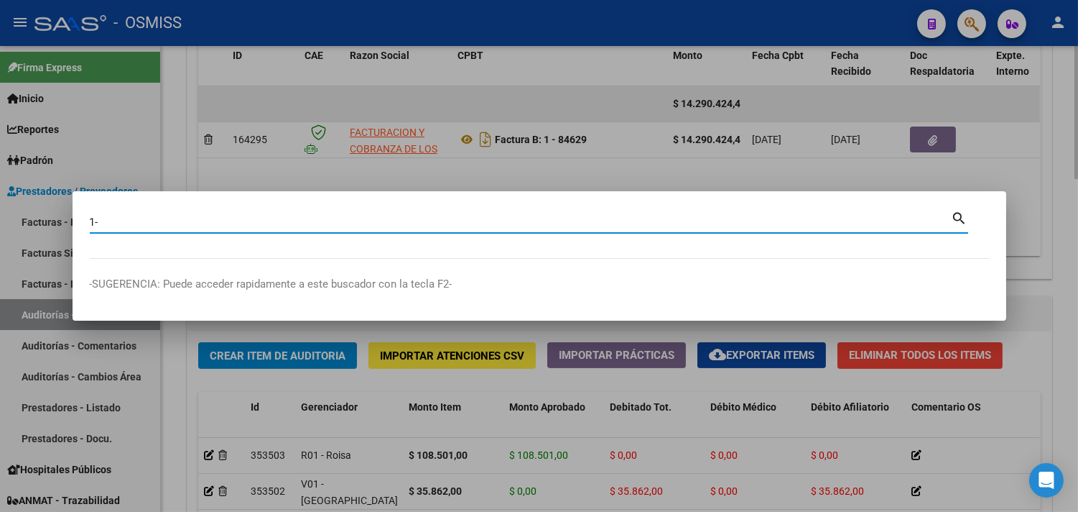
paste input "158509"
type input "1-158509"
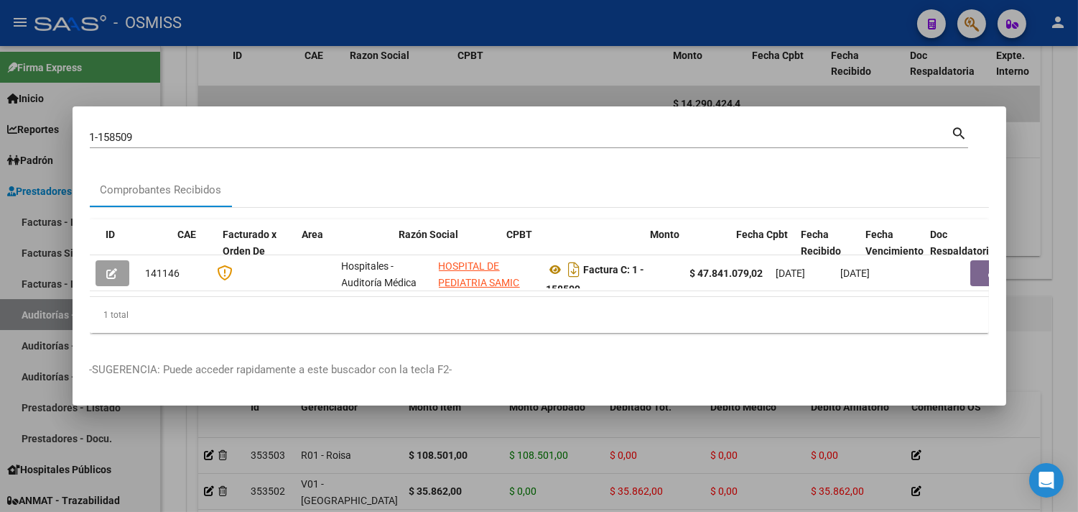
scroll to position [0, 535]
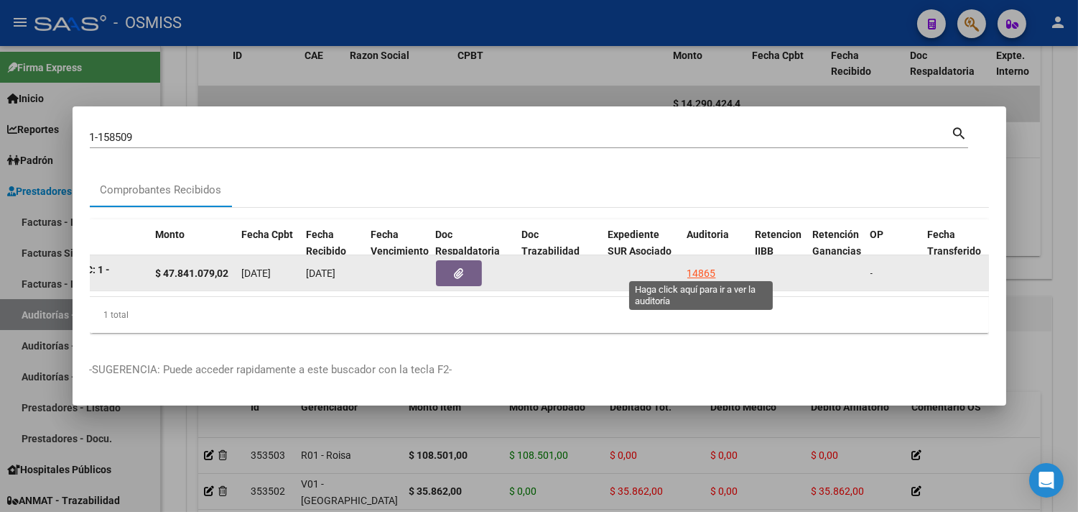
click at [705, 267] on div "14865" at bounding box center [702, 273] width 29 height 17
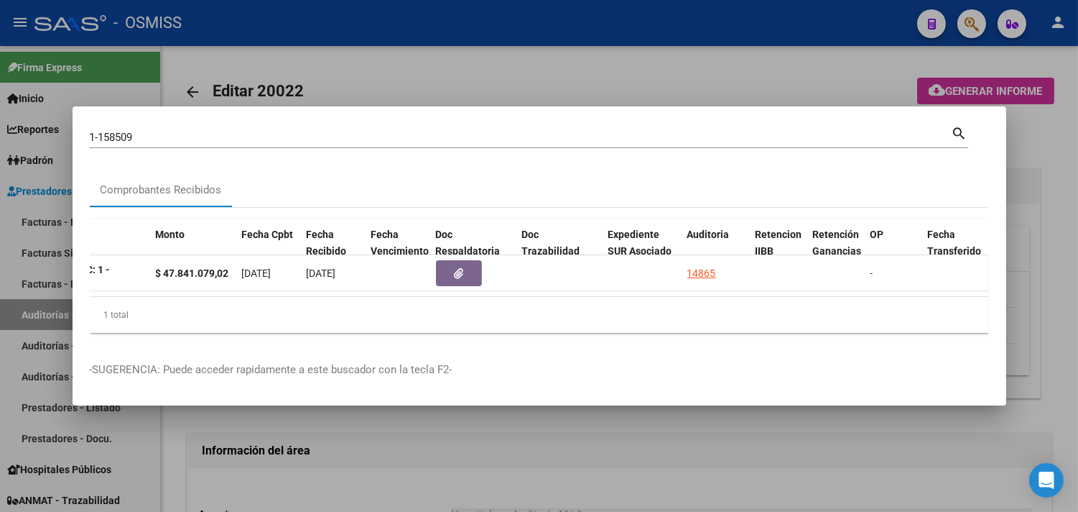
click at [1065, 140] on div at bounding box center [539, 256] width 1078 height 512
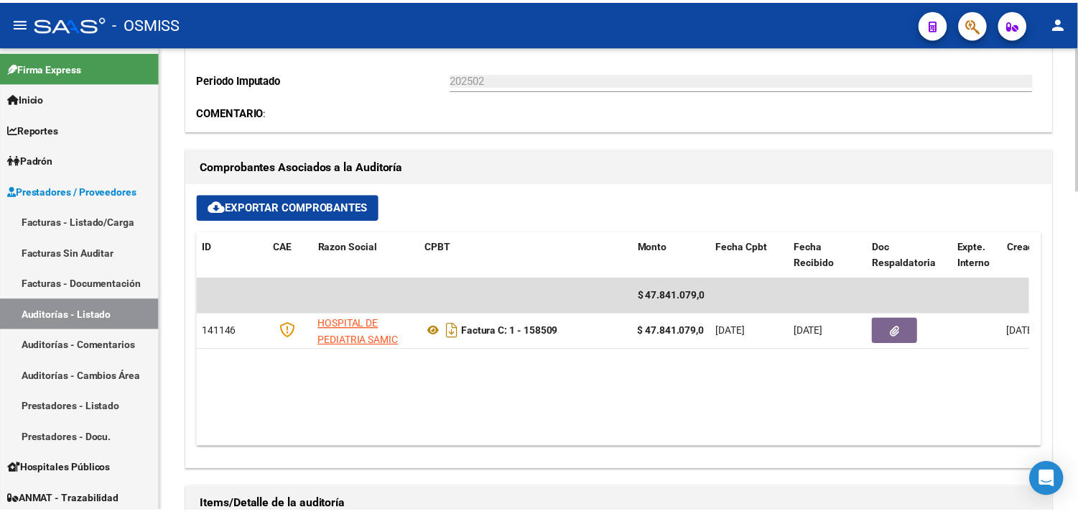
scroll to position [475, 0]
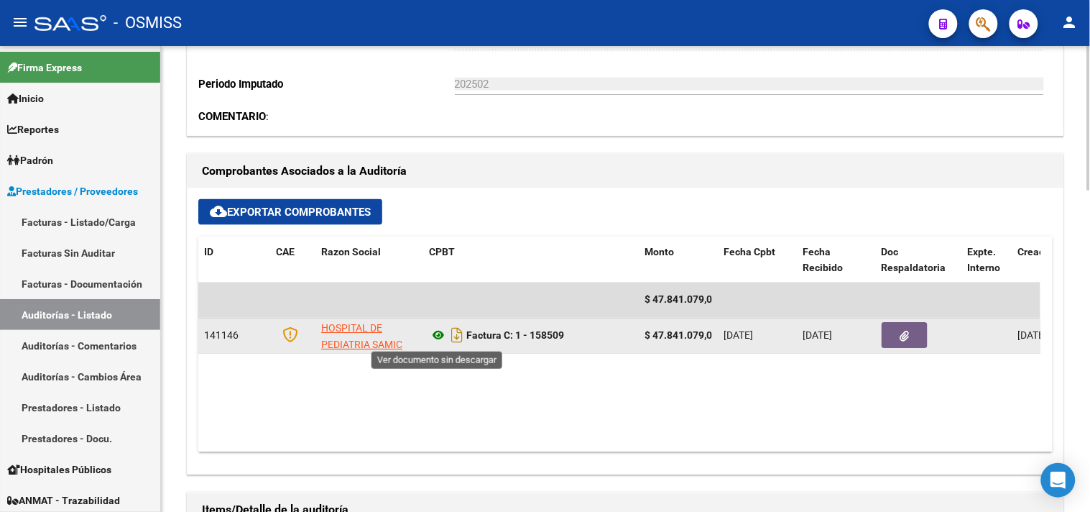
click at [438, 336] on icon at bounding box center [438, 335] width 19 height 17
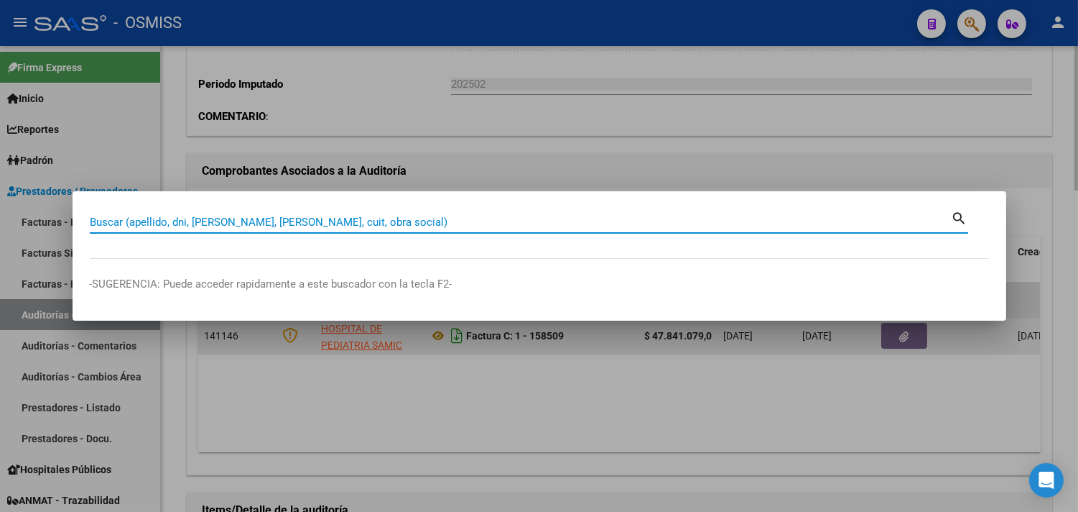
paste input "160861"
type input "1-160861"
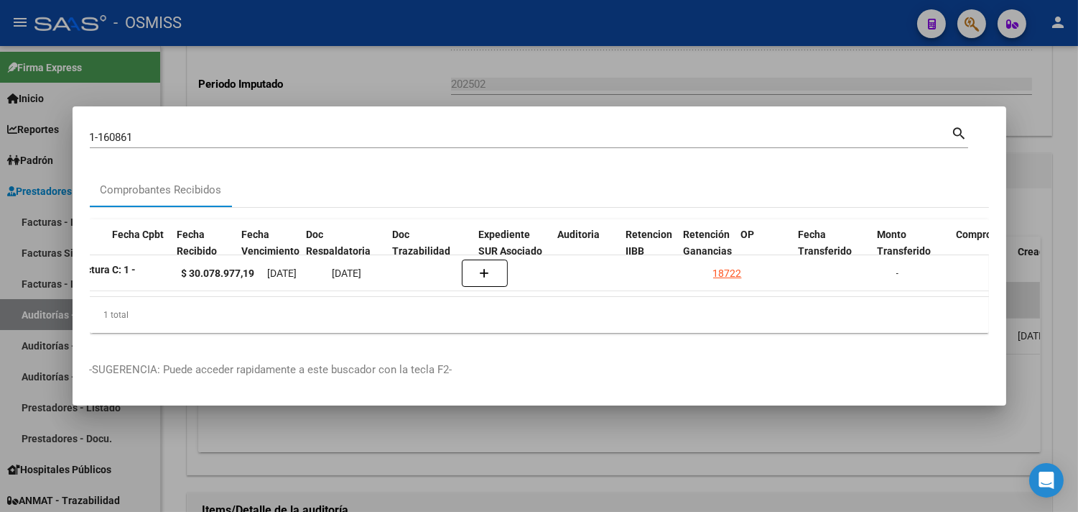
scroll to position [0, 664]
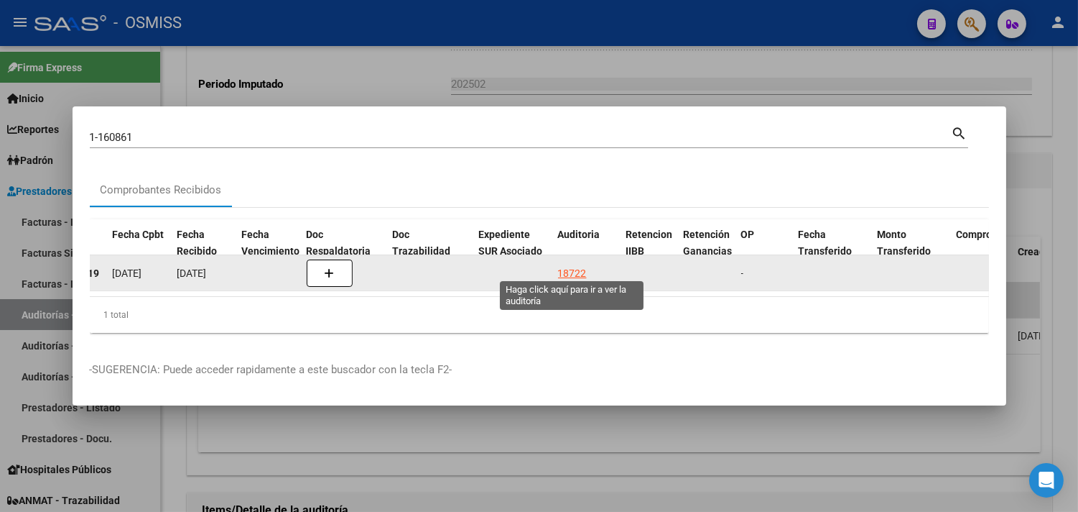
click at [563, 265] on div "18722" at bounding box center [572, 273] width 29 height 17
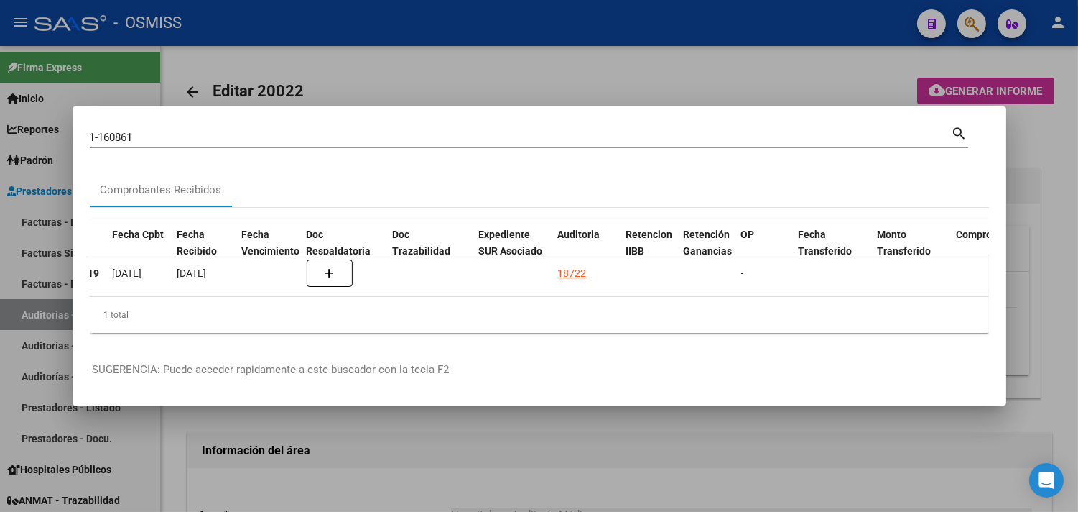
click at [1050, 248] on div at bounding box center [539, 256] width 1078 height 512
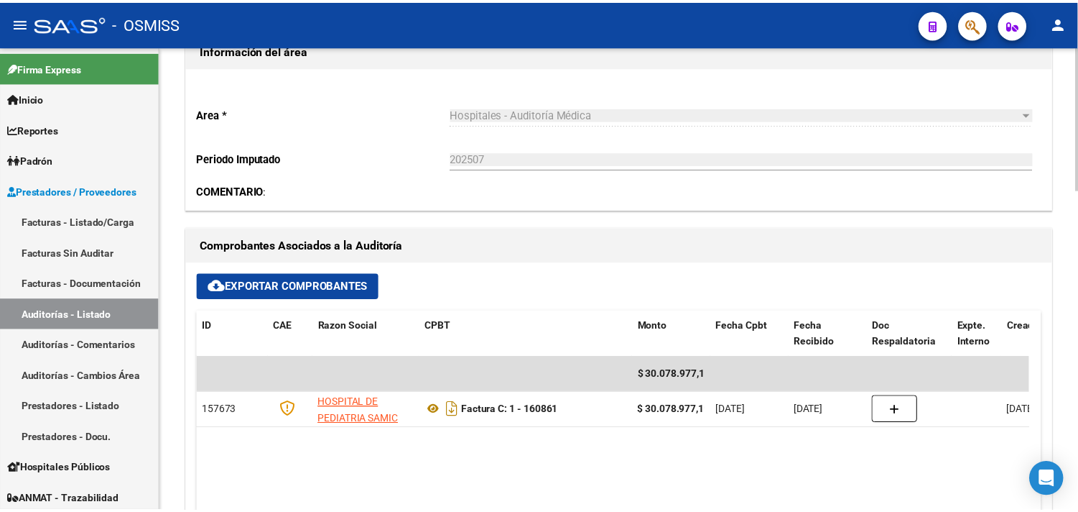
scroll to position [558, 0]
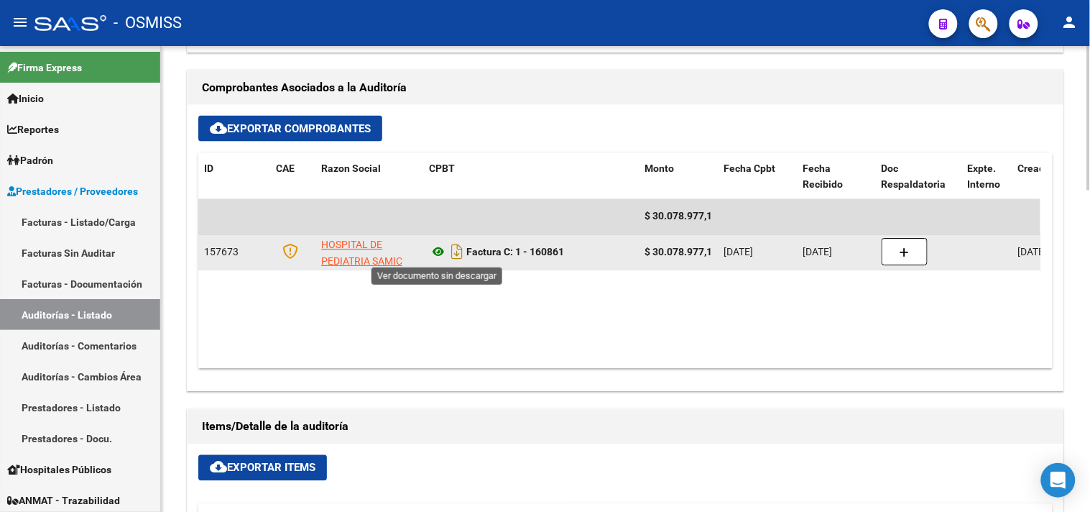
click at [438, 247] on icon at bounding box center [438, 252] width 19 height 17
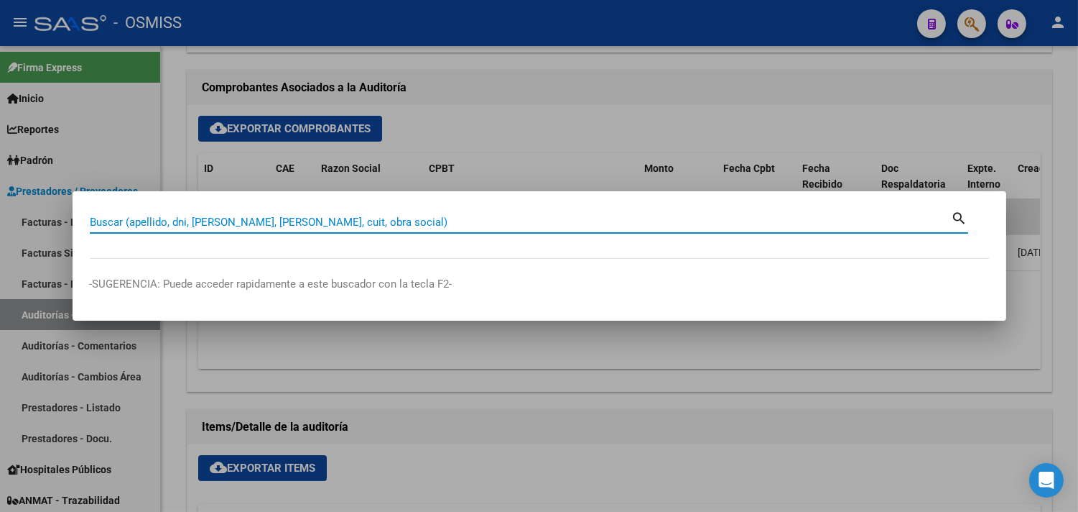
paste input "01-00084932"
type input "01-00084932"
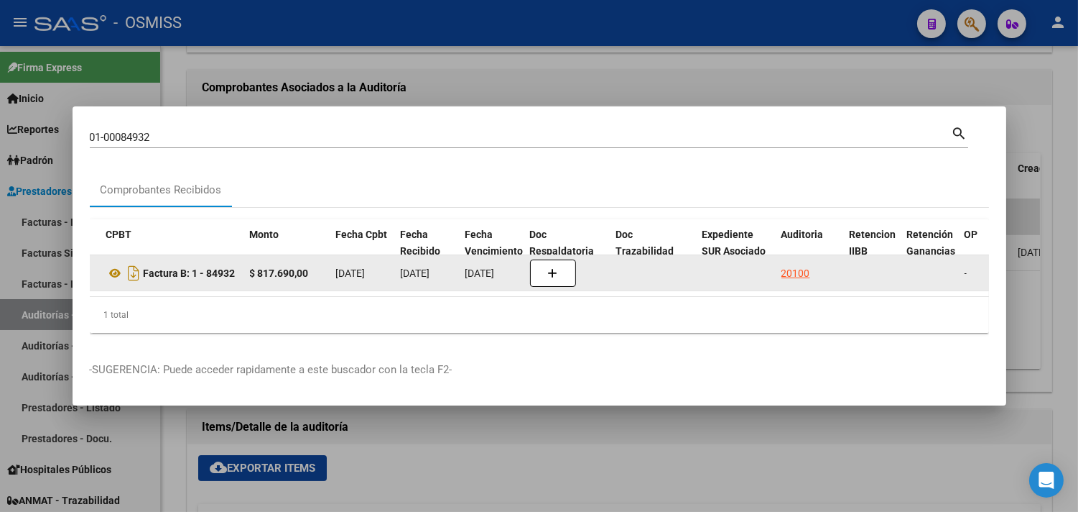
scroll to position [0, 449]
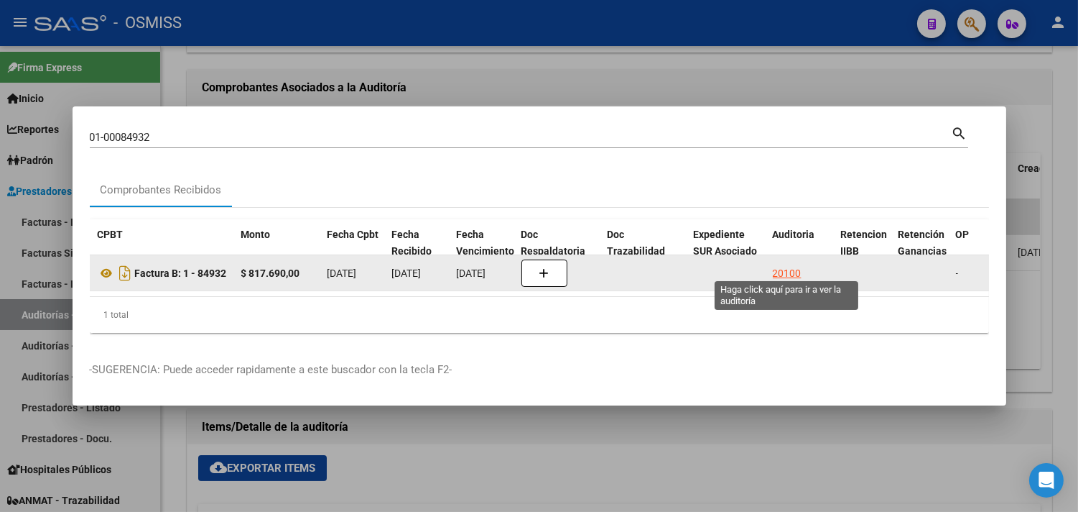
click at [792, 265] on div "20100" at bounding box center [787, 273] width 29 height 17
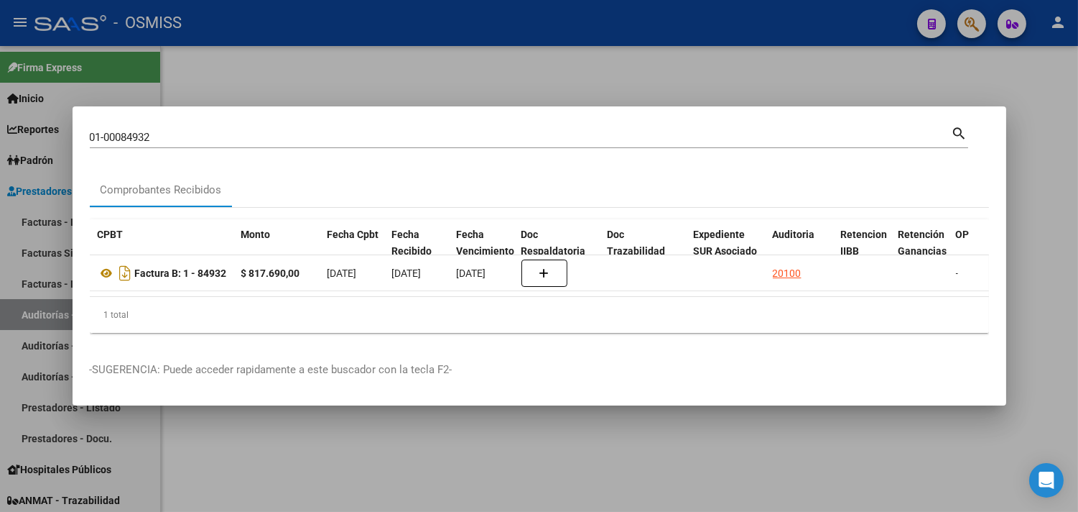
click at [1060, 116] on div at bounding box center [539, 256] width 1078 height 512
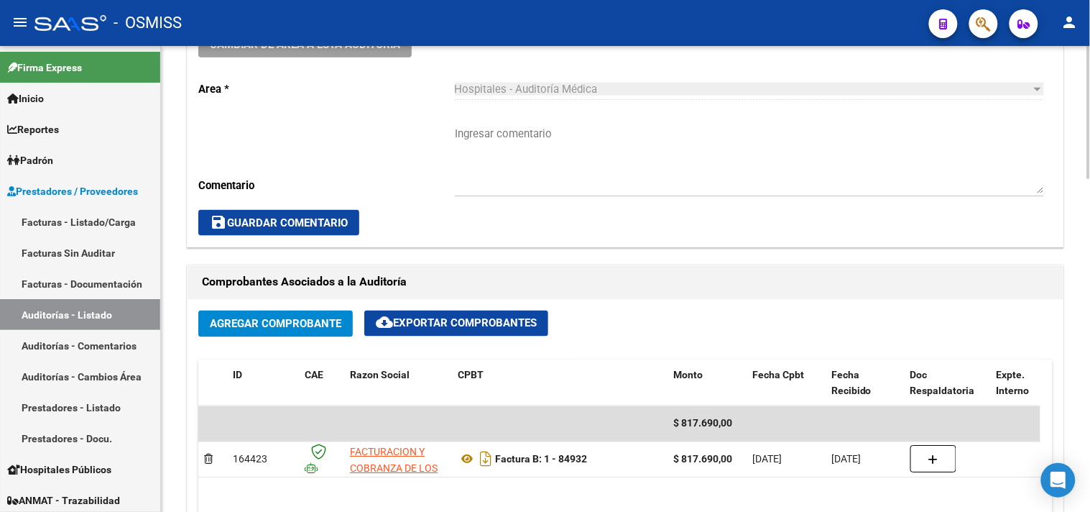
scroll to position [638, 0]
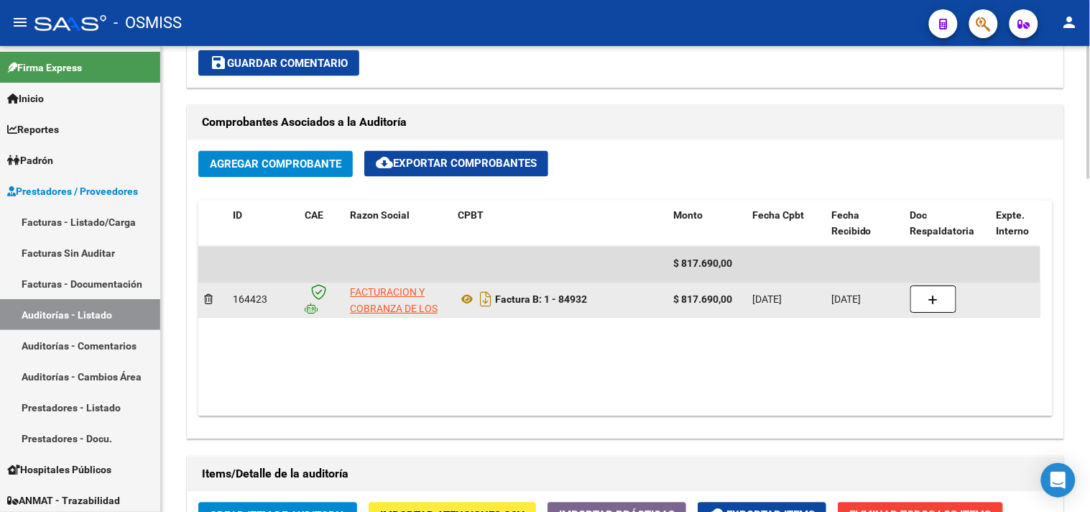
click at [907, 296] on datatable-body-cell at bounding box center [948, 299] width 86 height 35
click at [929, 298] on icon "button" at bounding box center [933, 300] width 10 height 11
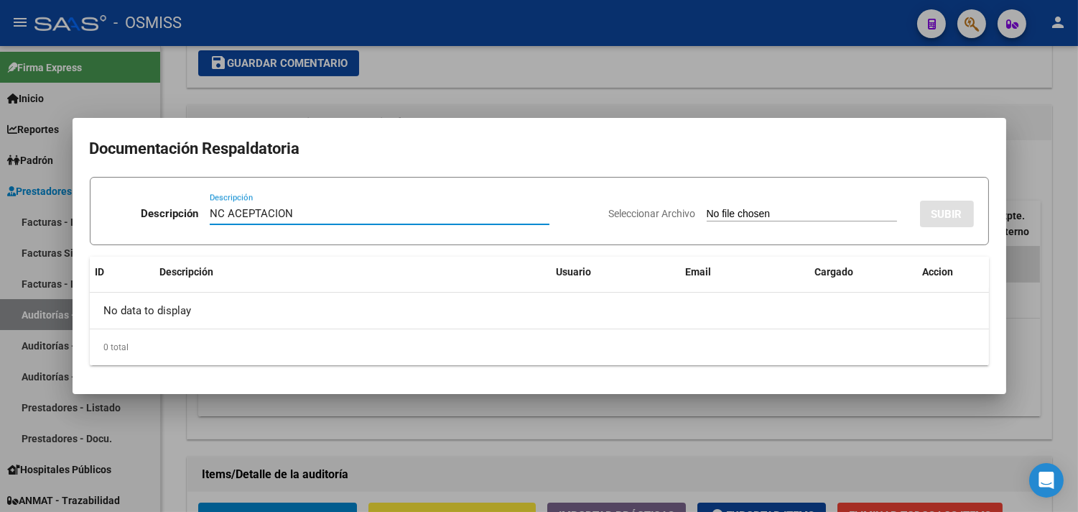
type input "NC ACEPTACION"
click at [719, 213] on input "Seleccionar Archivo" at bounding box center [802, 215] width 190 height 14
type input "C:\fakepath\NCB 0001-00044898 - fc 84932.pdf"
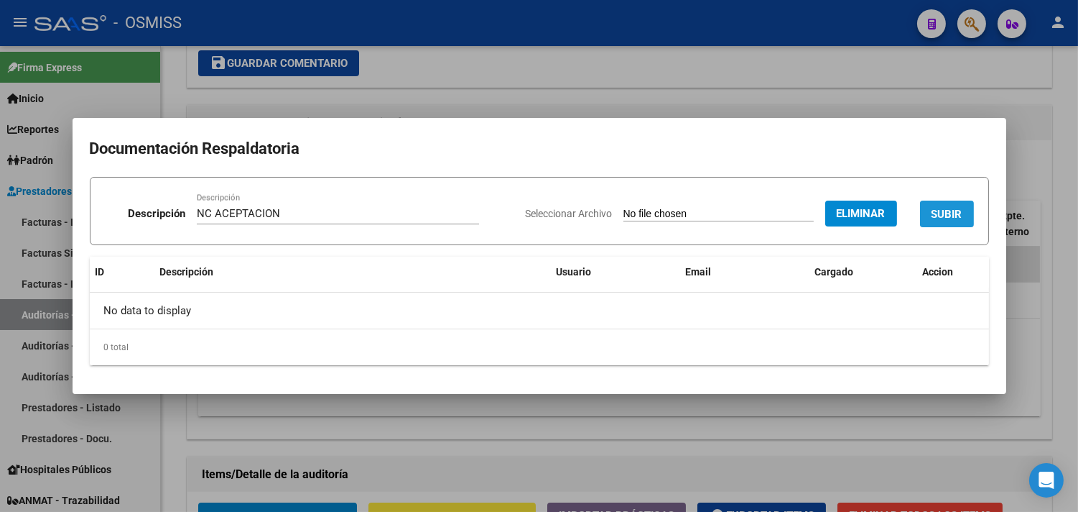
click at [941, 210] on span "SUBIR" at bounding box center [947, 214] width 31 height 13
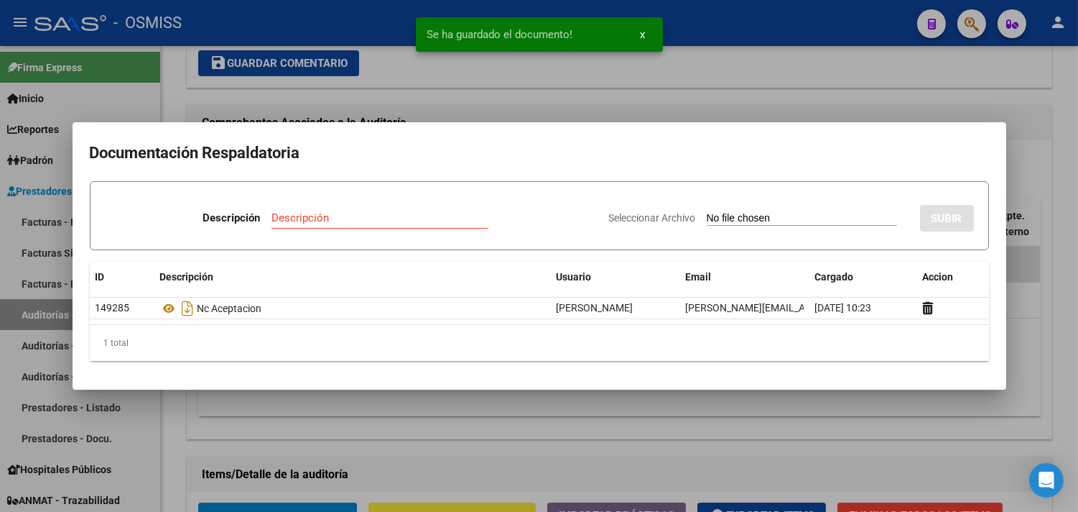
click at [1054, 137] on div at bounding box center [539, 256] width 1078 height 512
